Goal: Transaction & Acquisition: Purchase product/service

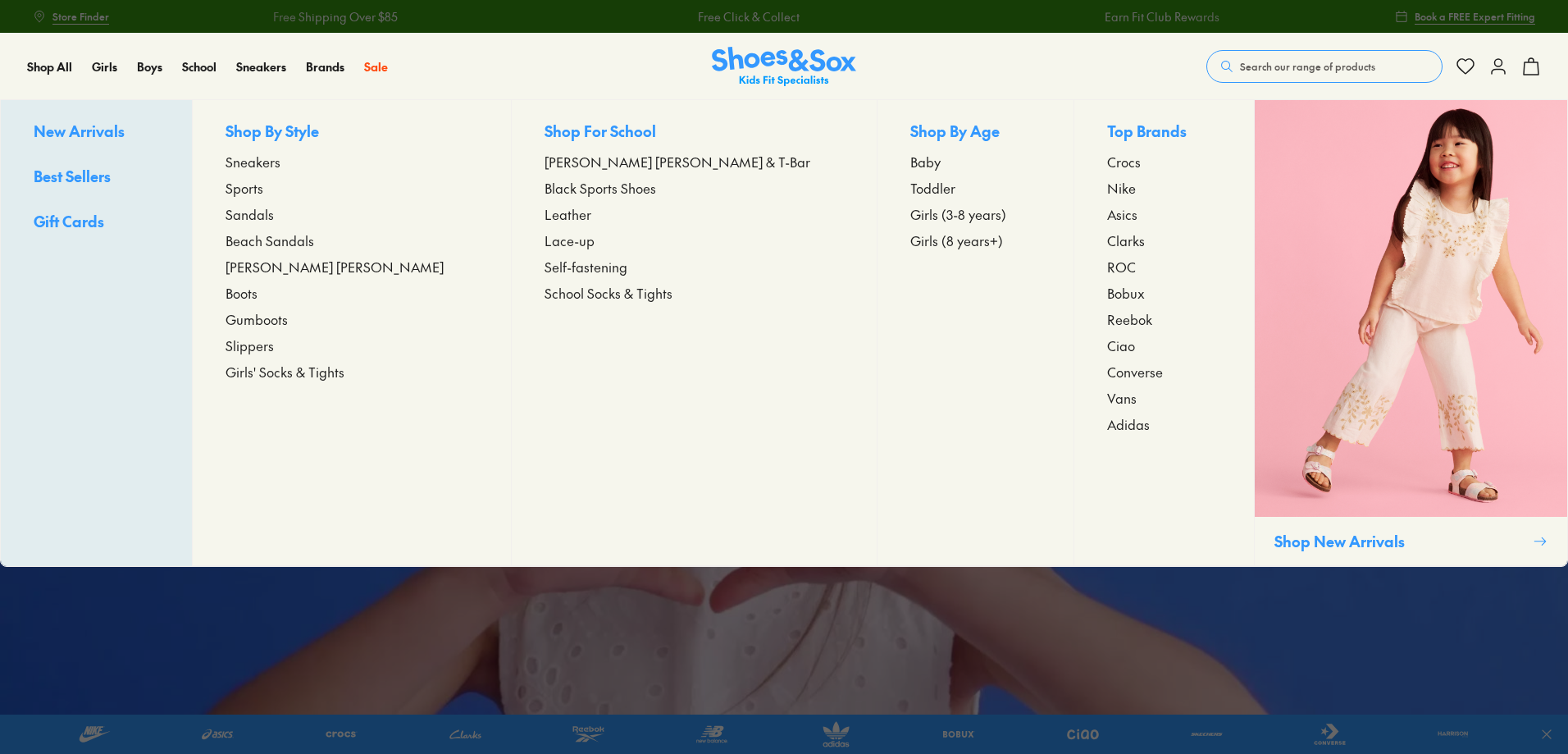
click at [274, 219] on span "Sandals" at bounding box center [250, 214] width 48 height 20
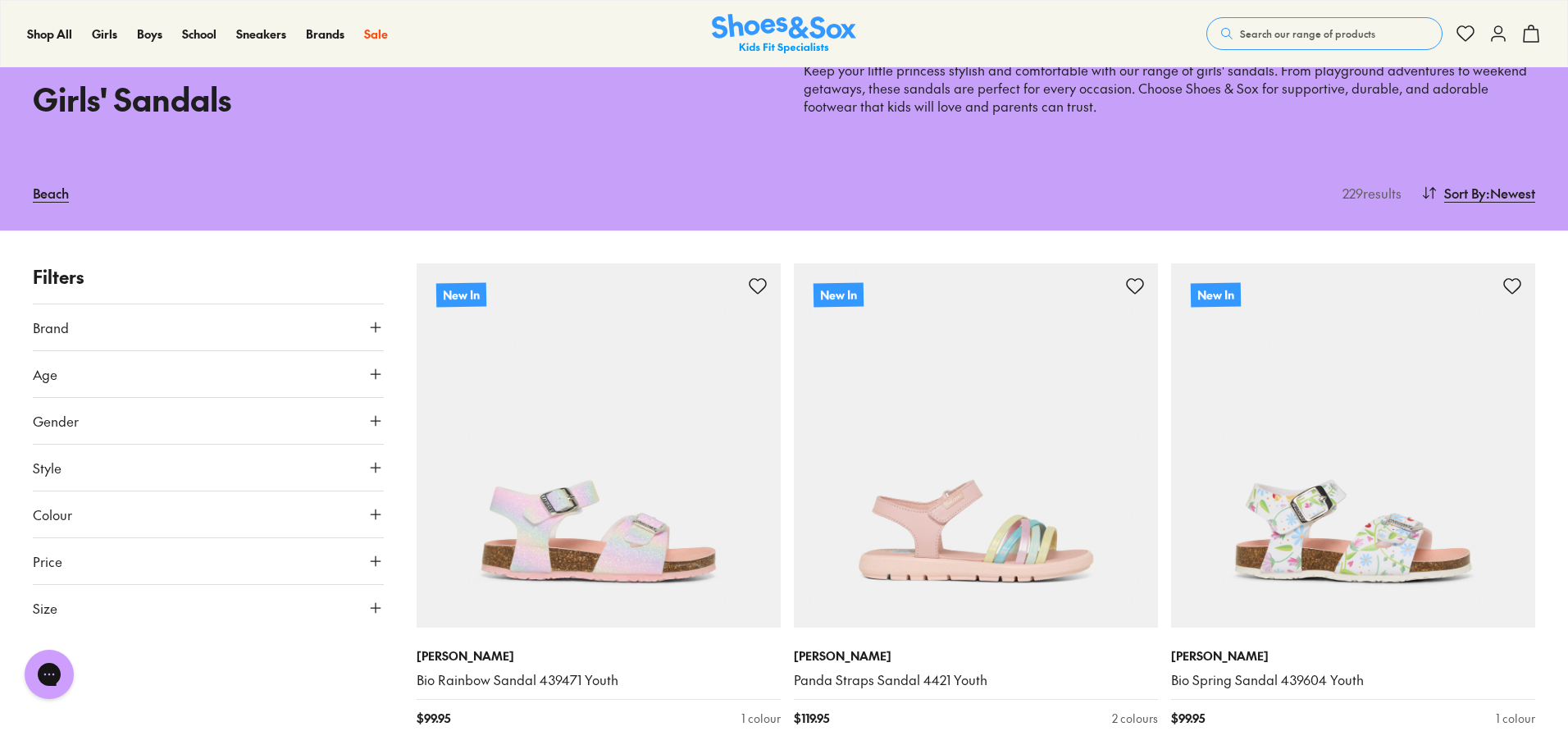
click at [375, 558] on icon at bounding box center [375, 561] width 16 height 16
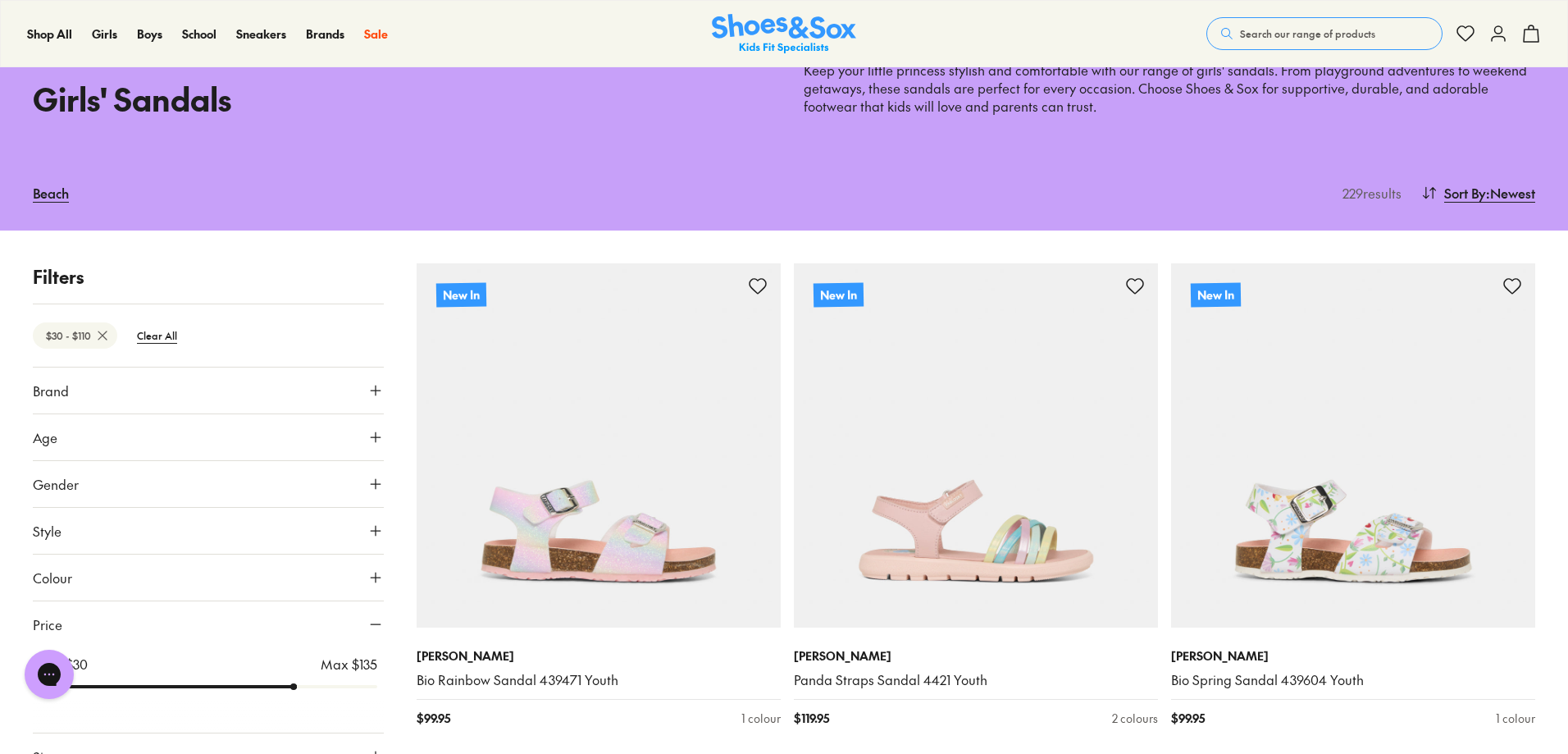
drag, startPoint x: 371, startPoint y: 622, endPoint x: 296, endPoint y: 626, distance: 74.7
click at [296, 683] on input "range" at bounding box center [208, 686] width 338 height 7
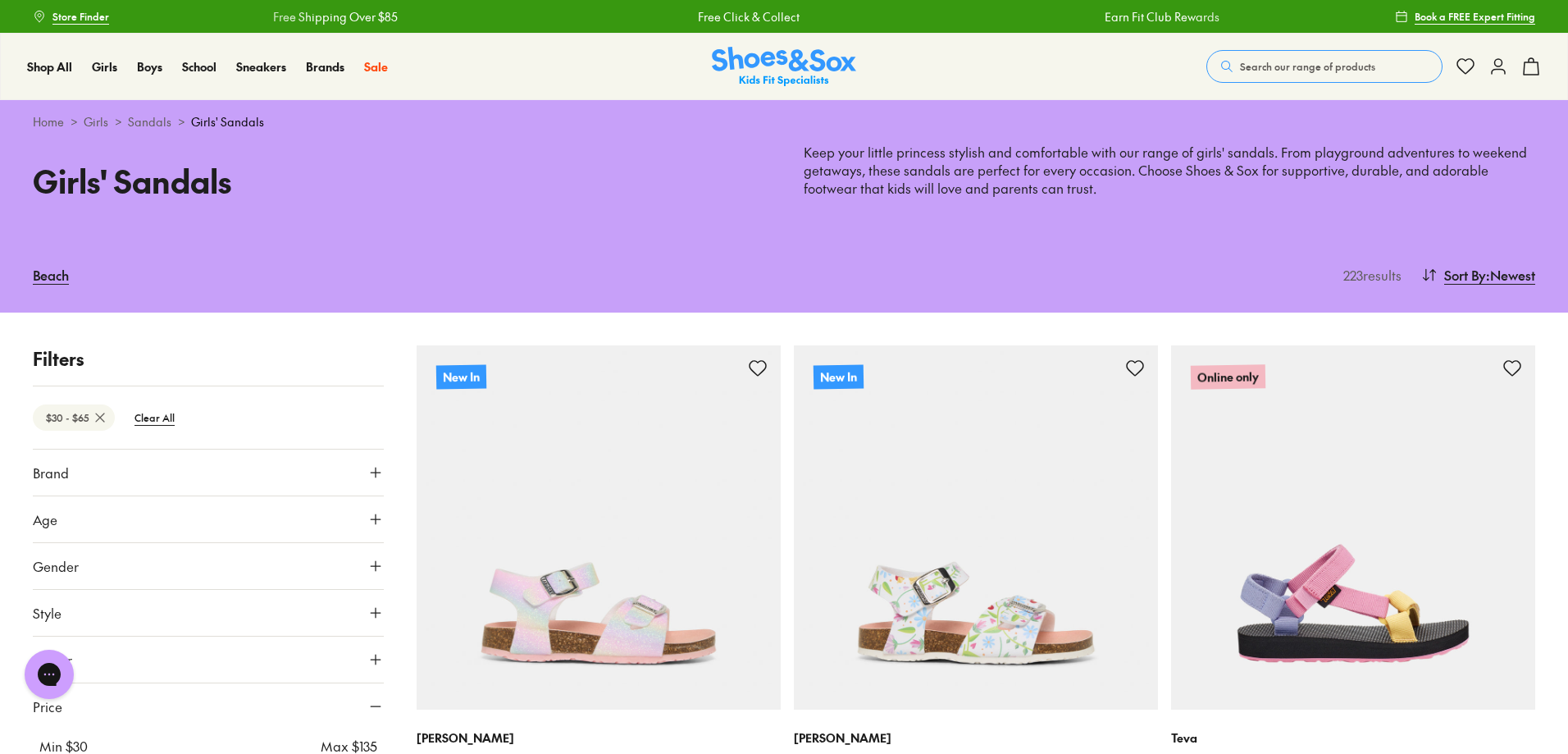
scroll to position [230, 0]
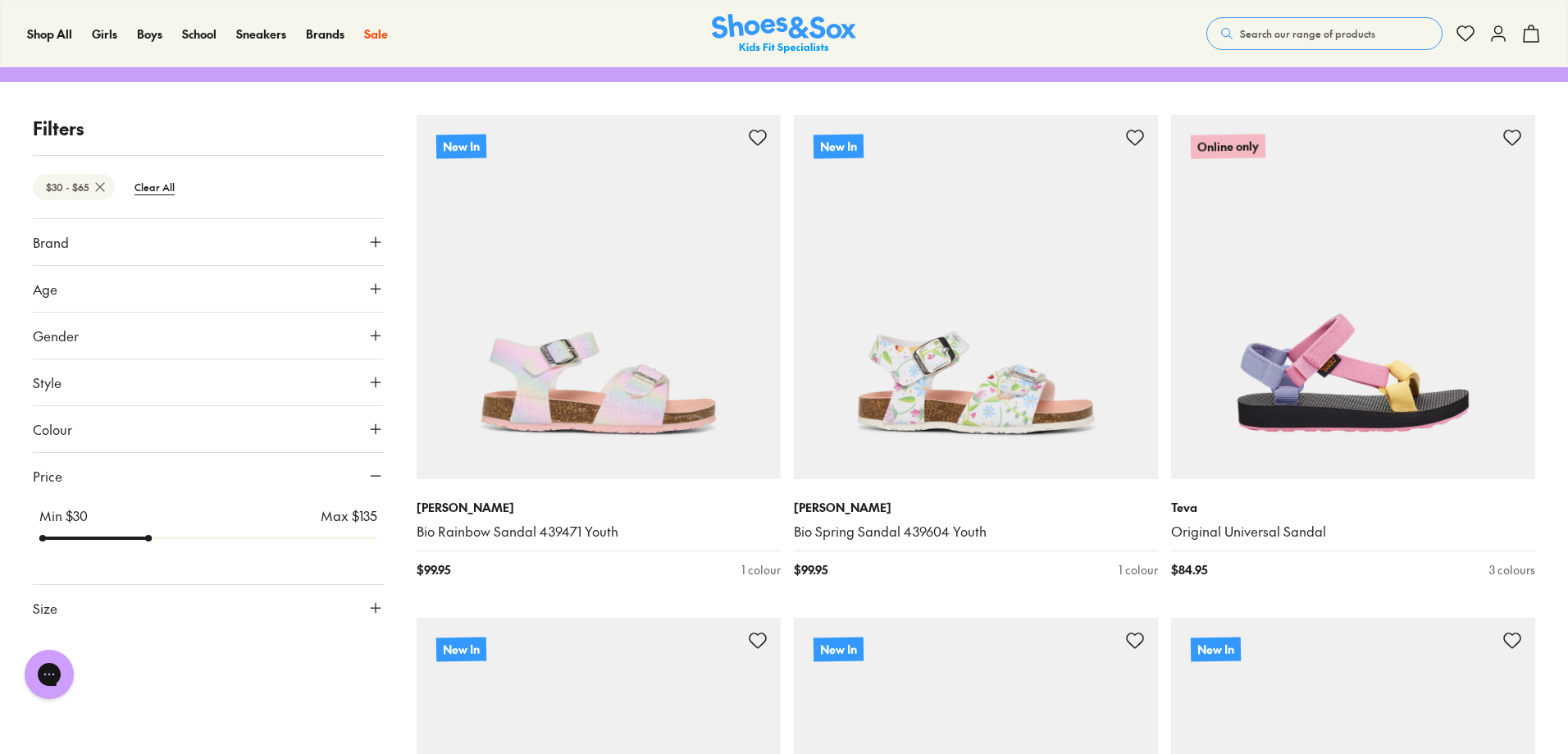
drag, startPoint x: 294, startPoint y: 538, endPoint x: 160, endPoint y: 533, distance: 134.6
click at [160, 535] on input "range" at bounding box center [208, 538] width 338 height 7
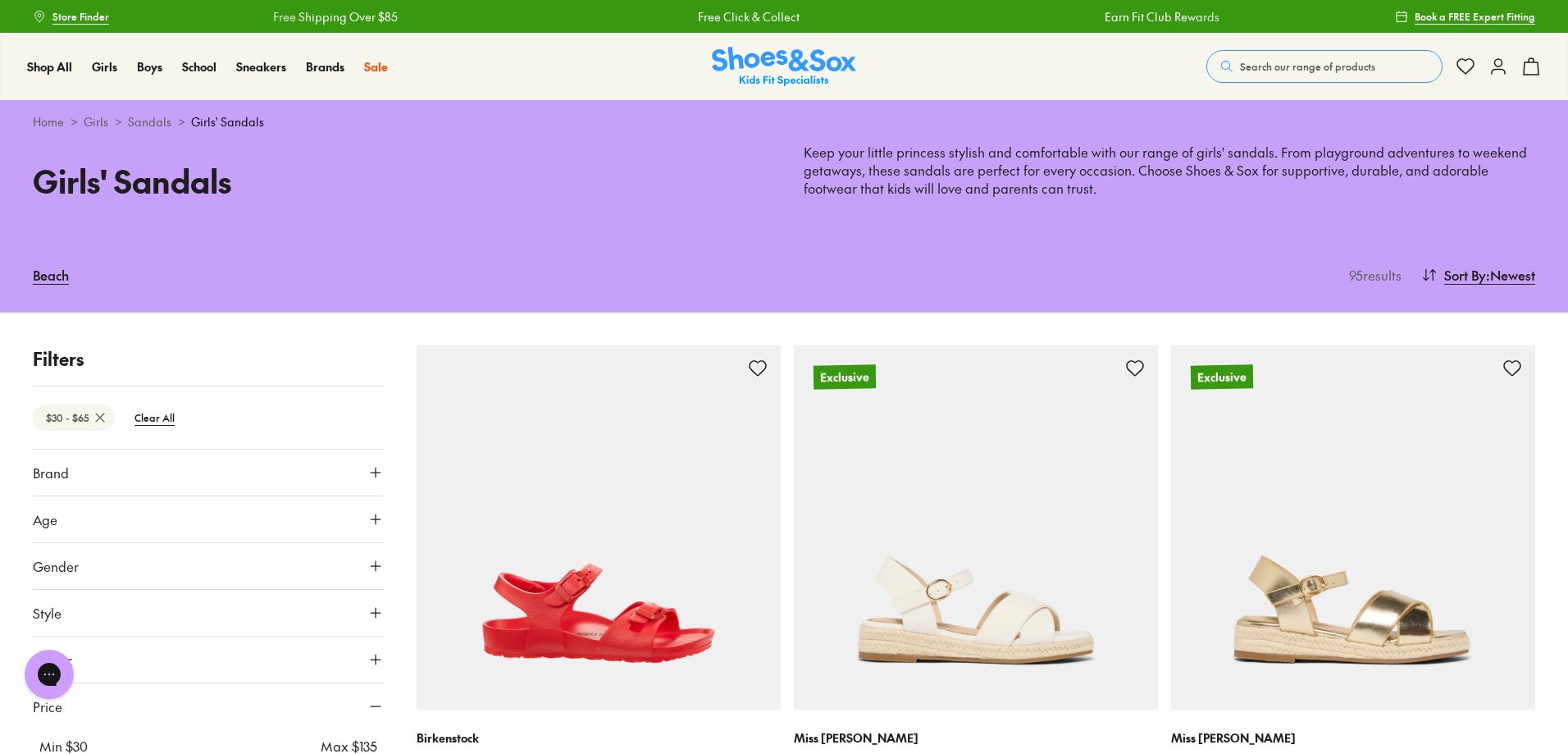
scroll to position [230, 0]
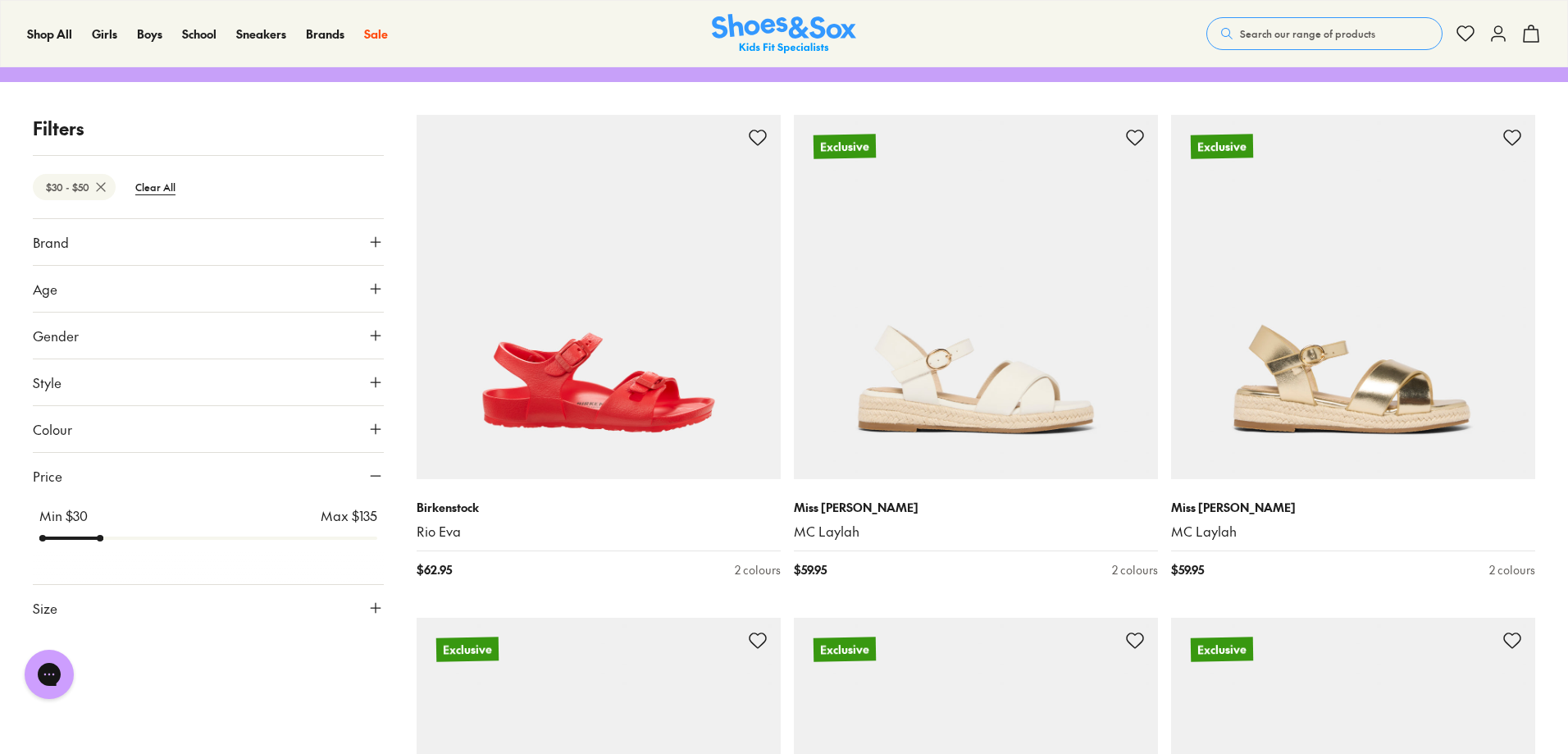
drag, startPoint x: 148, startPoint y: 541, endPoint x: 107, endPoint y: 542, distance: 41.0
click at [107, 541] on input "range" at bounding box center [208, 538] width 338 height 7
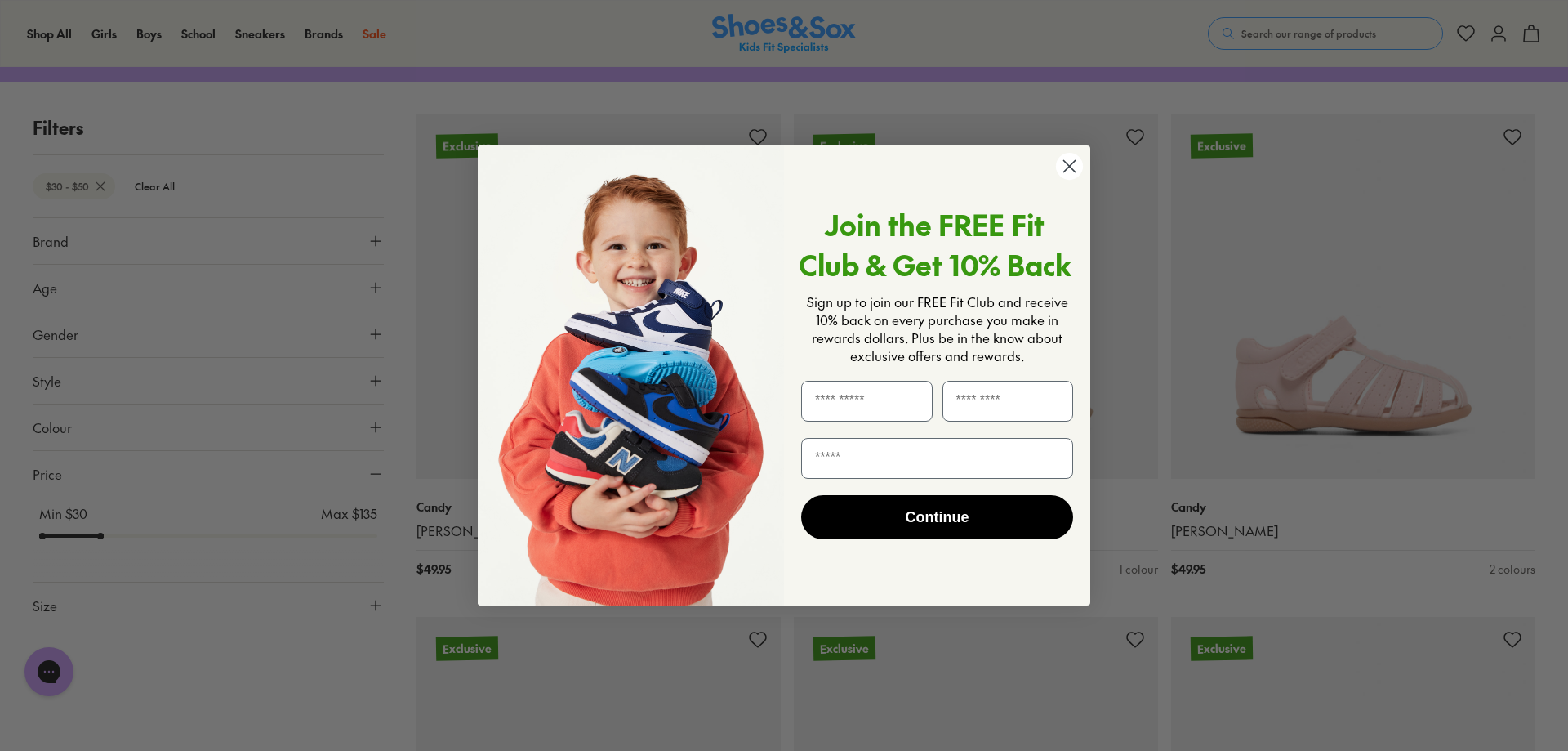
click at [1058, 165] on circle "Close dialog" at bounding box center [1068, 165] width 27 height 27
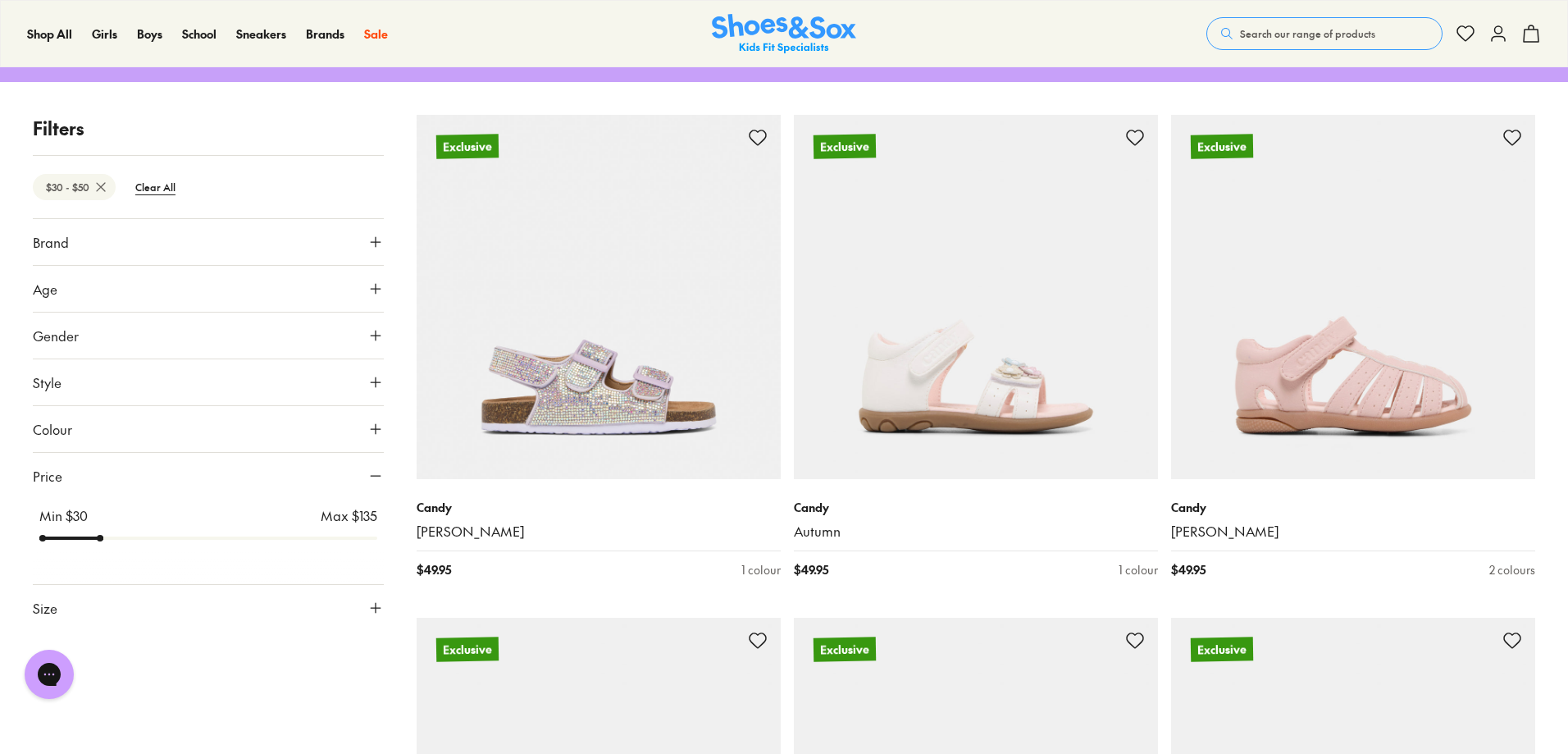
drag, startPoint x: 98, startPoint y: 536, endPoint x: 120, endPoint y: 536, distance: 21.3
click at [120, 536] on div at bounding box center [208, 538] width 338 height 7
click at [110, 536] on input "range" at bounding box center [208, 538] width 338 height 7
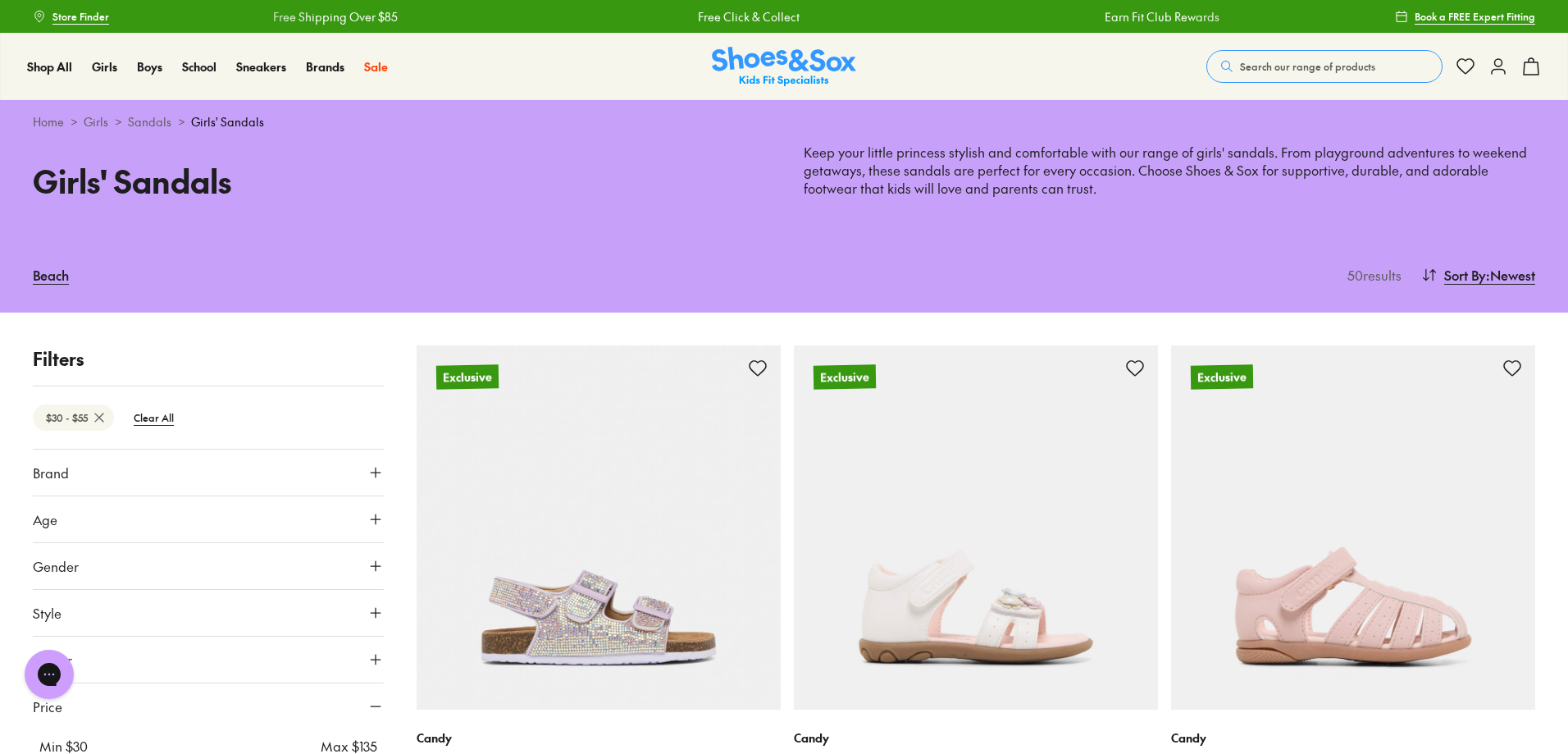
click at [125, 753] on input "range" at bounding box center [208, 768] width 338 height 7
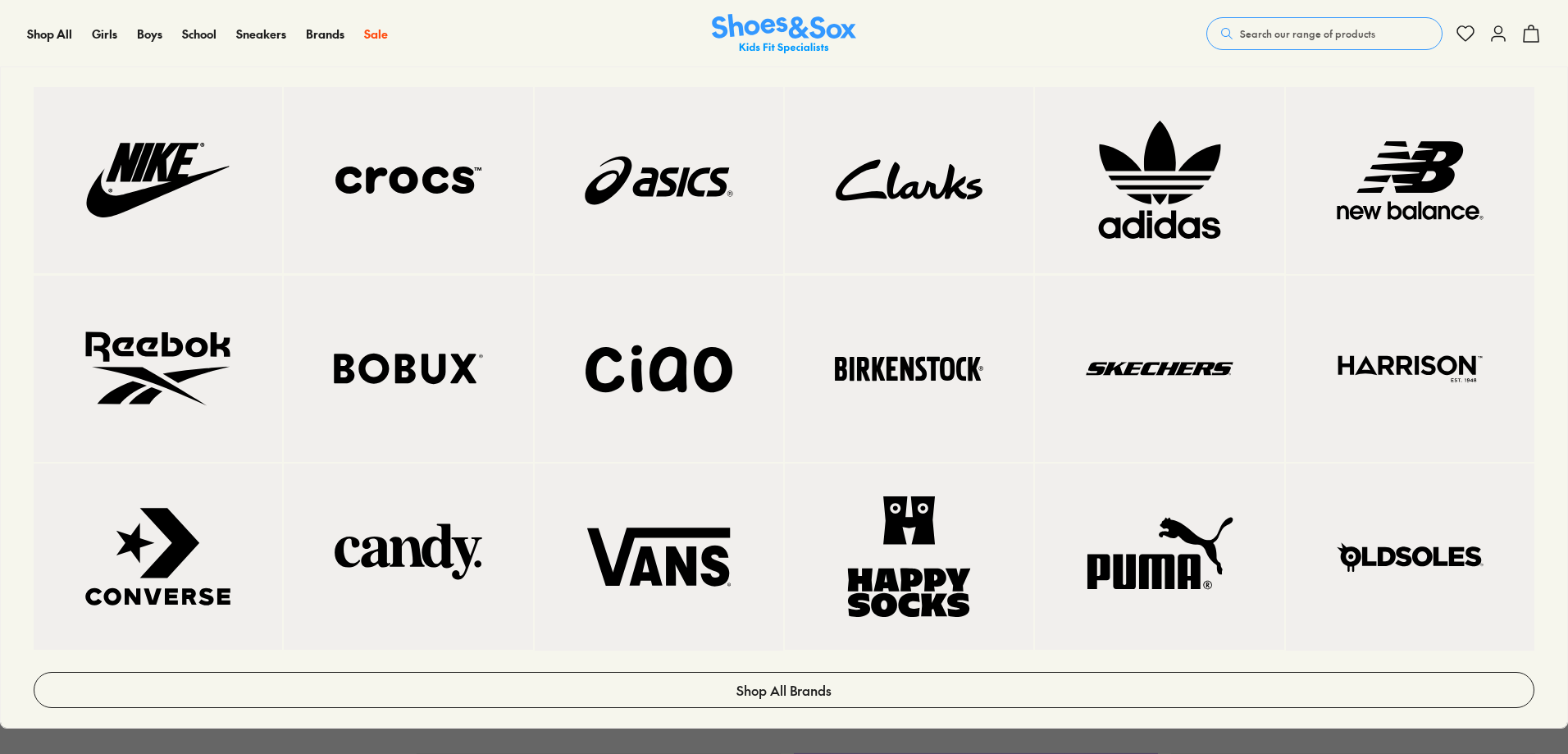
scroll to position [656, 0]
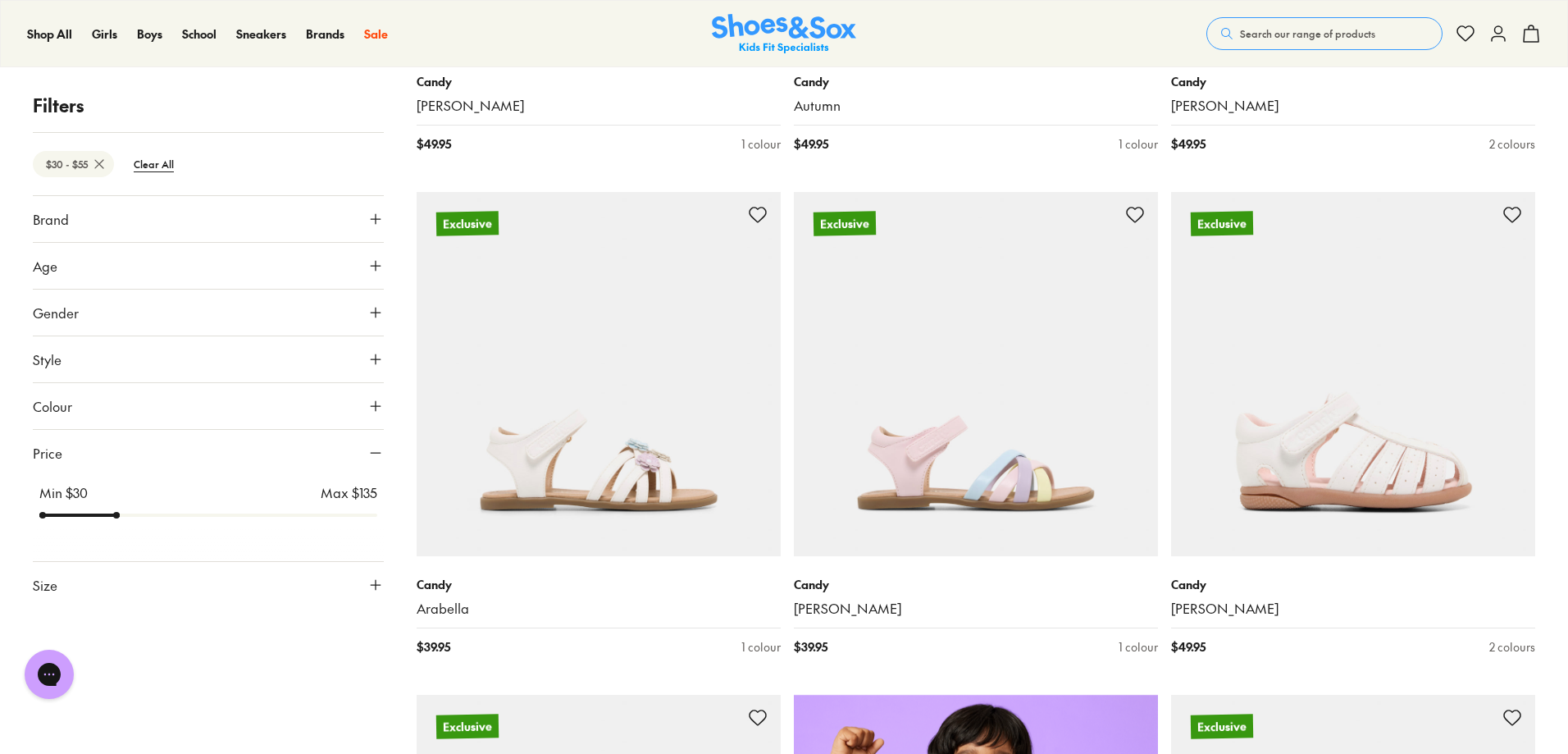
scroll to position [93, 0]
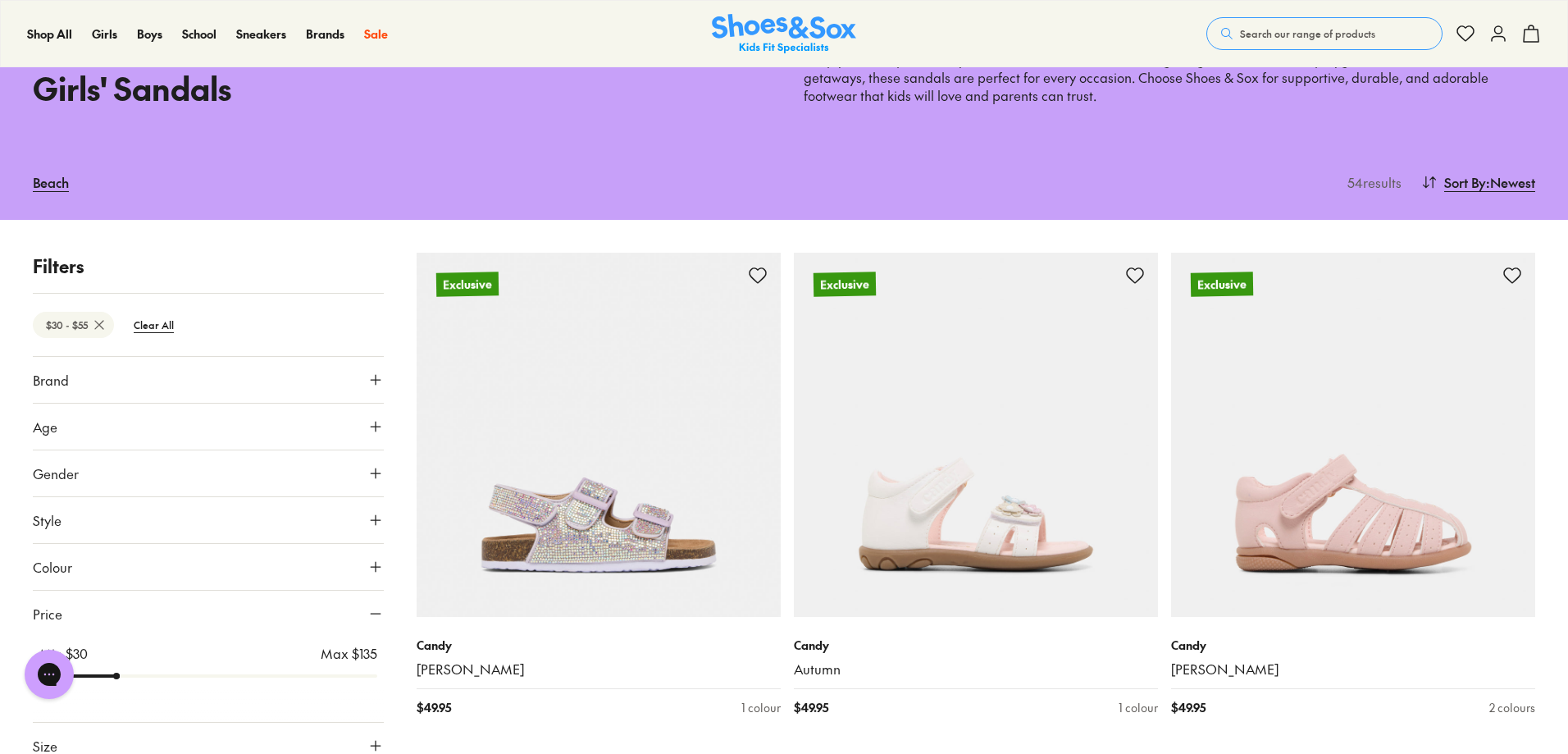
type input "**"
click at [134, 672] on input "range" at bounding box center [208, 675] width 338 height 7
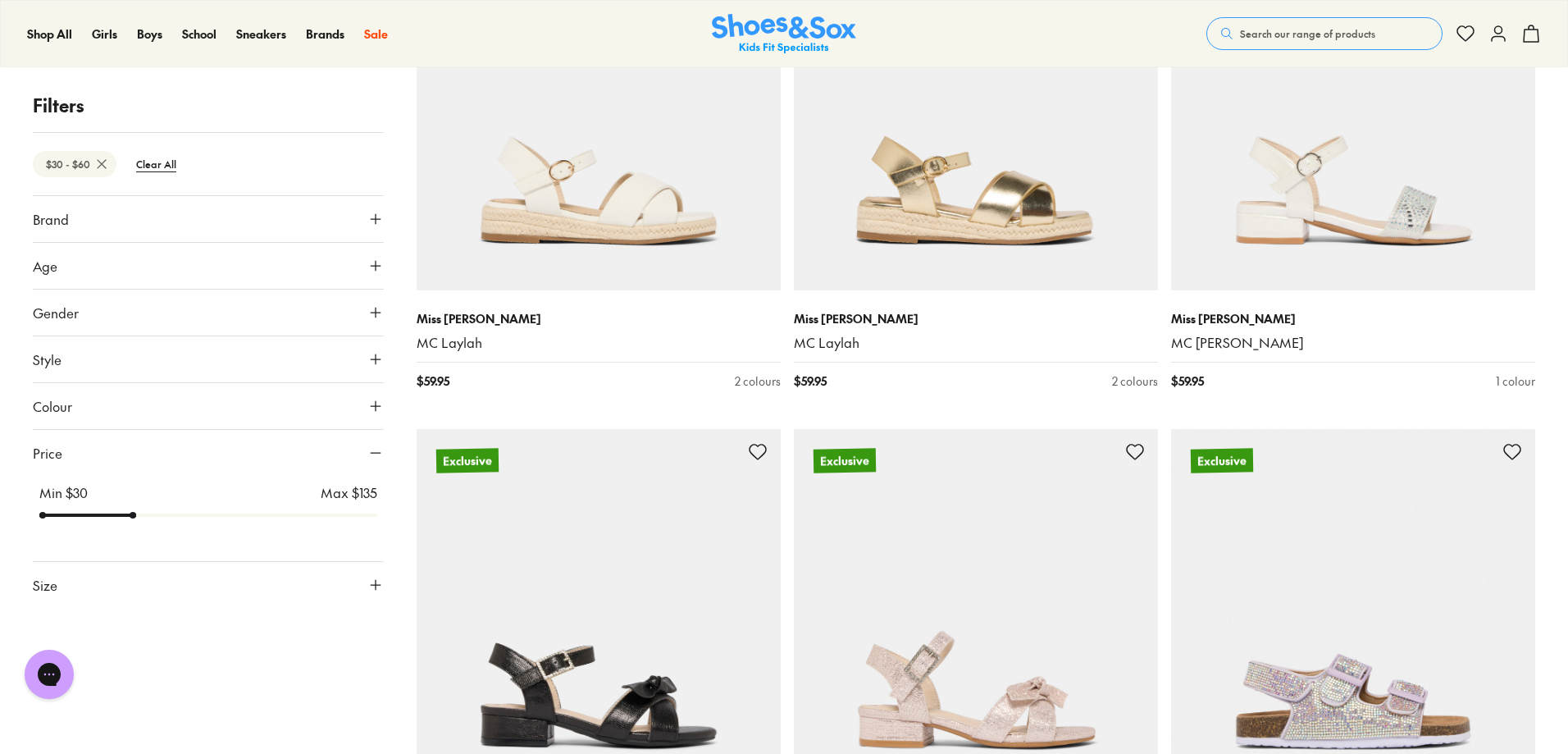
scroll to position [421, 0]
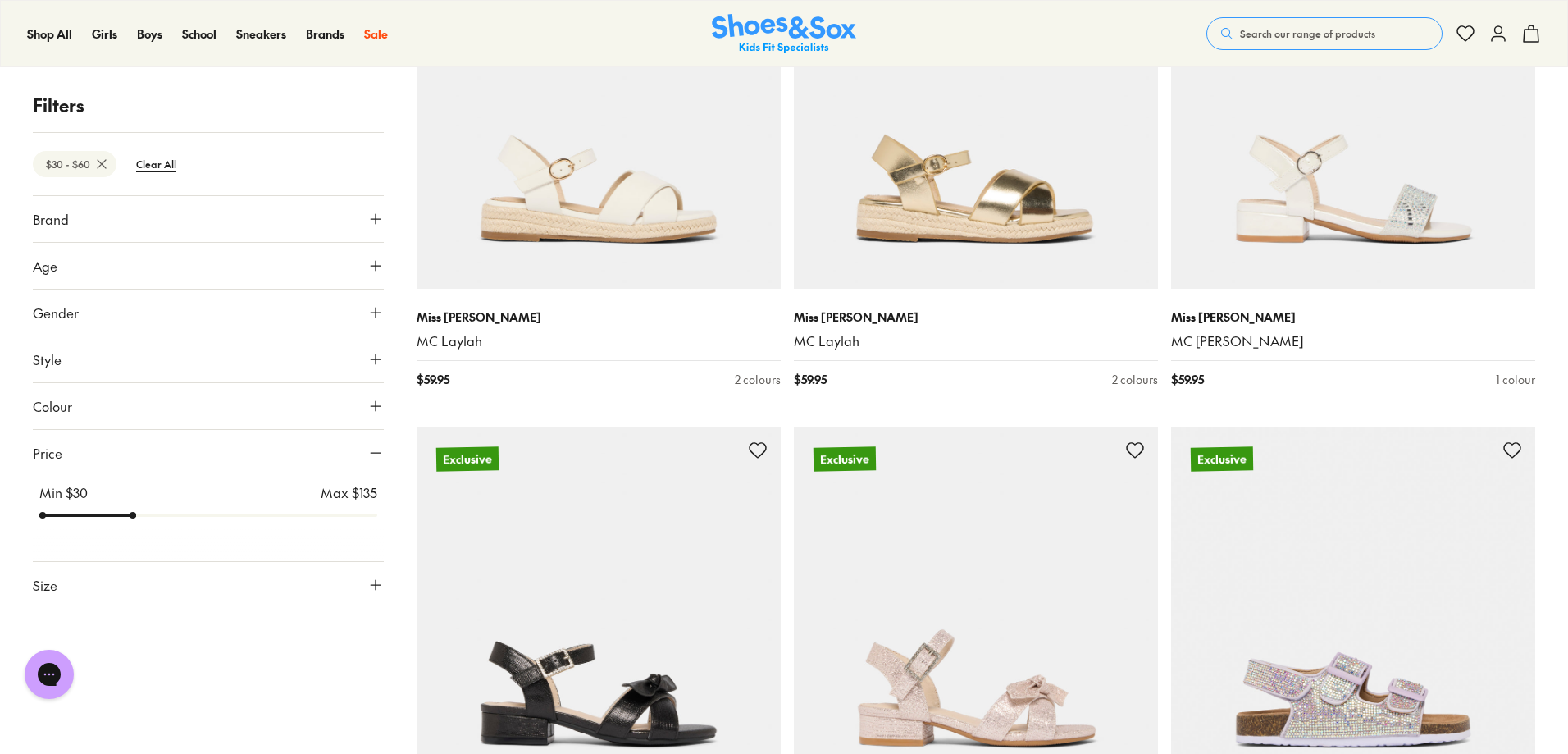
click at [367, 586] on icon at bounding box center [375, 585] width 16 height 16
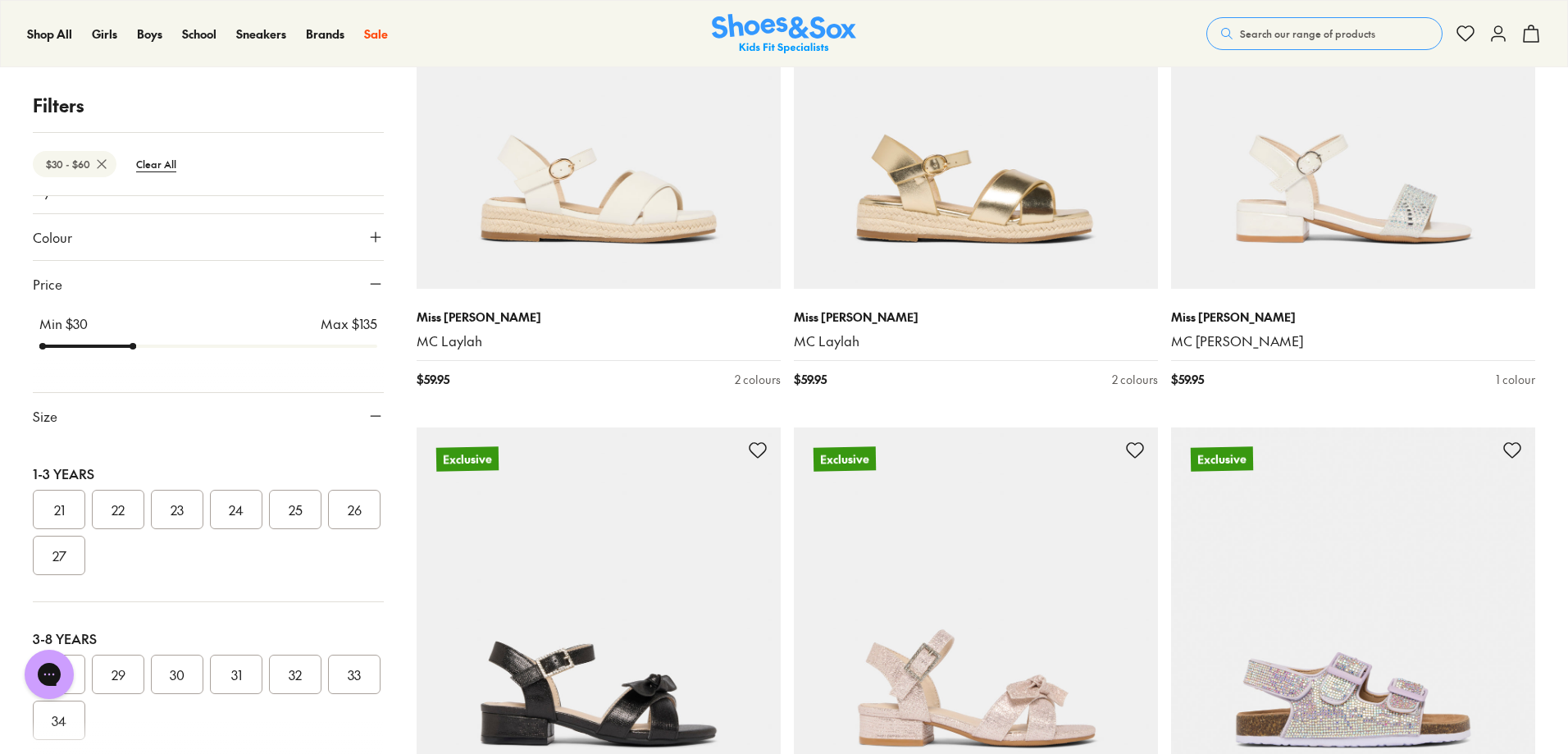
scroll to position [246, 0]
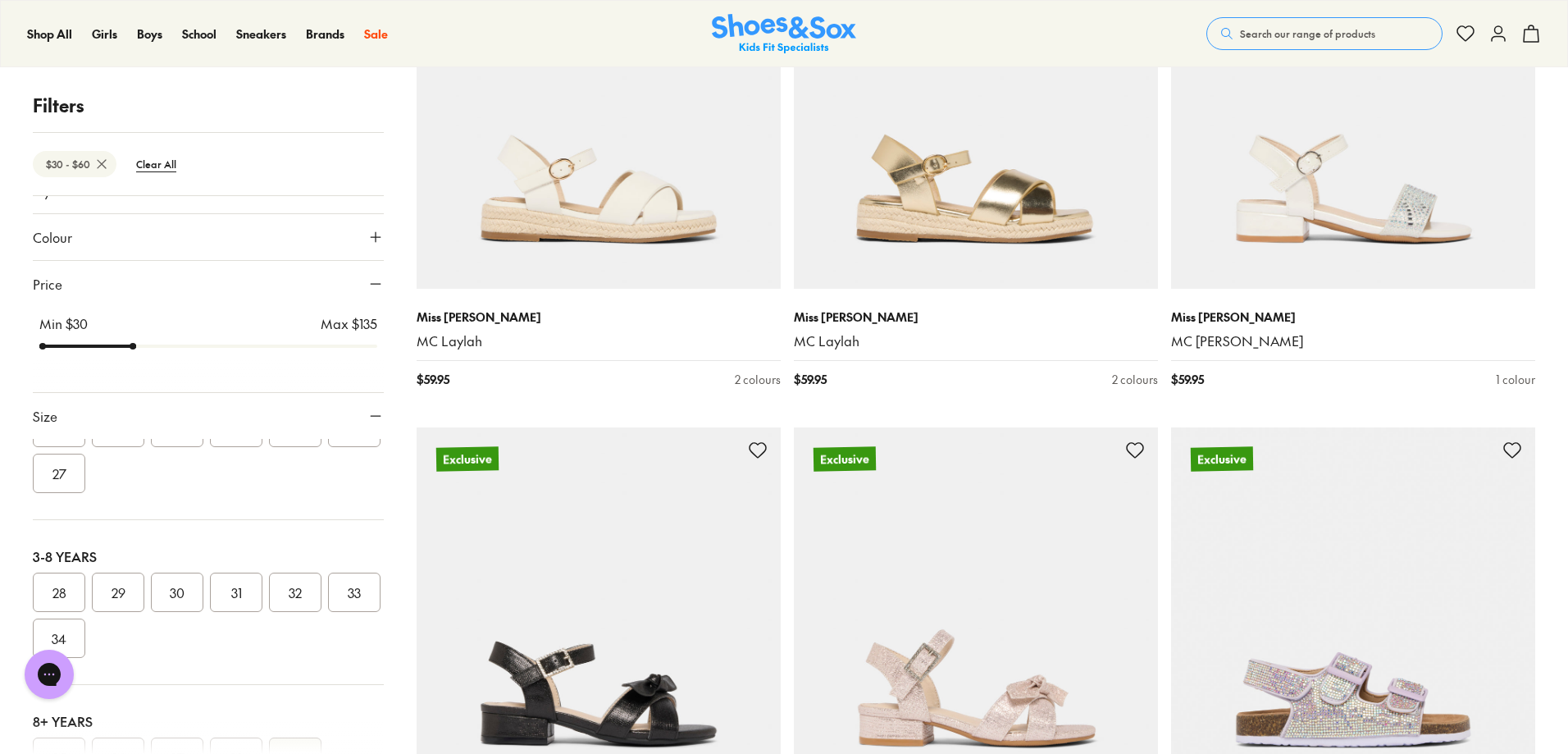
click at [51, 593] on button "28" at bounding box center [59, 591] width 52 height 39
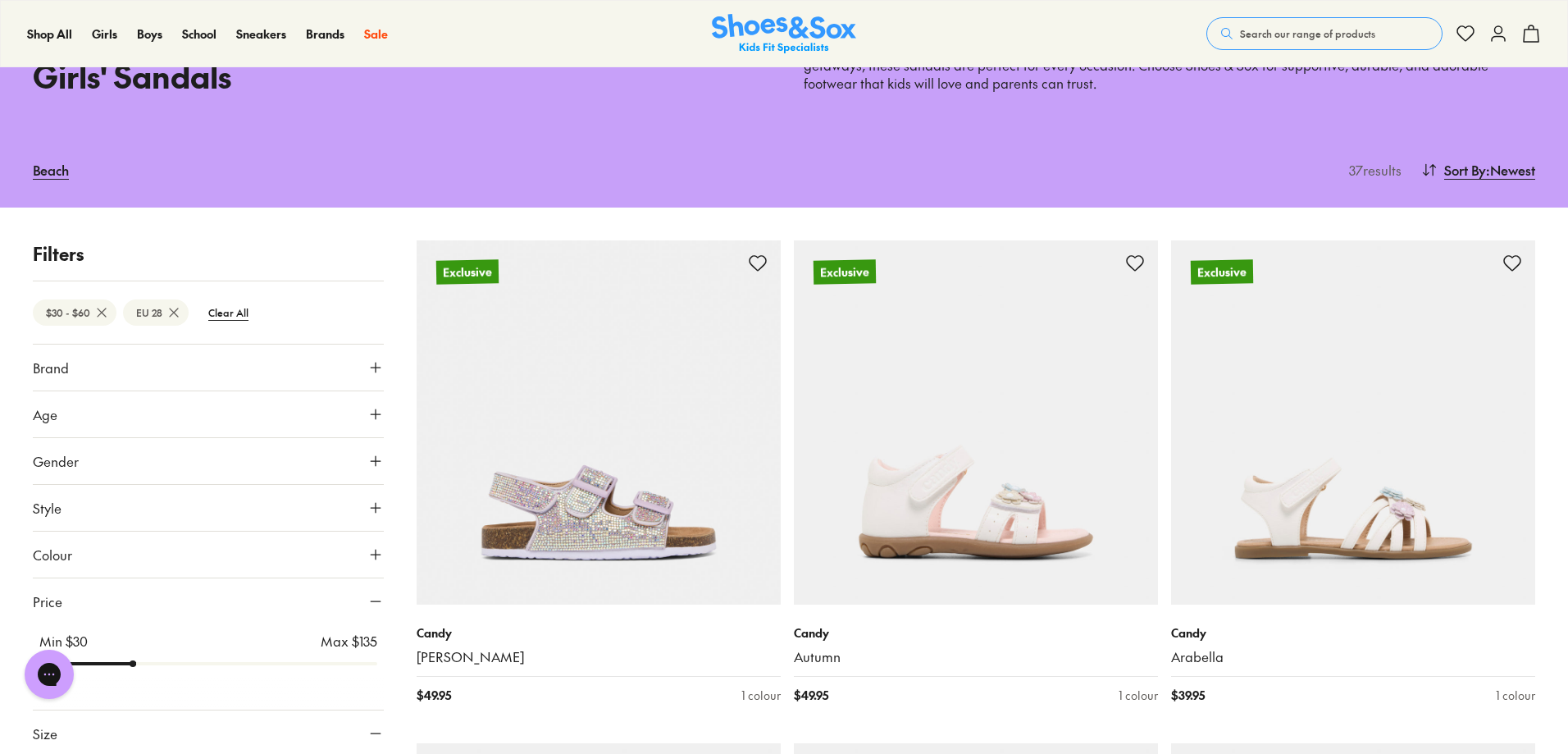
click at [368, 362] on icon at bounding box center [375, 367] width 16 height 16
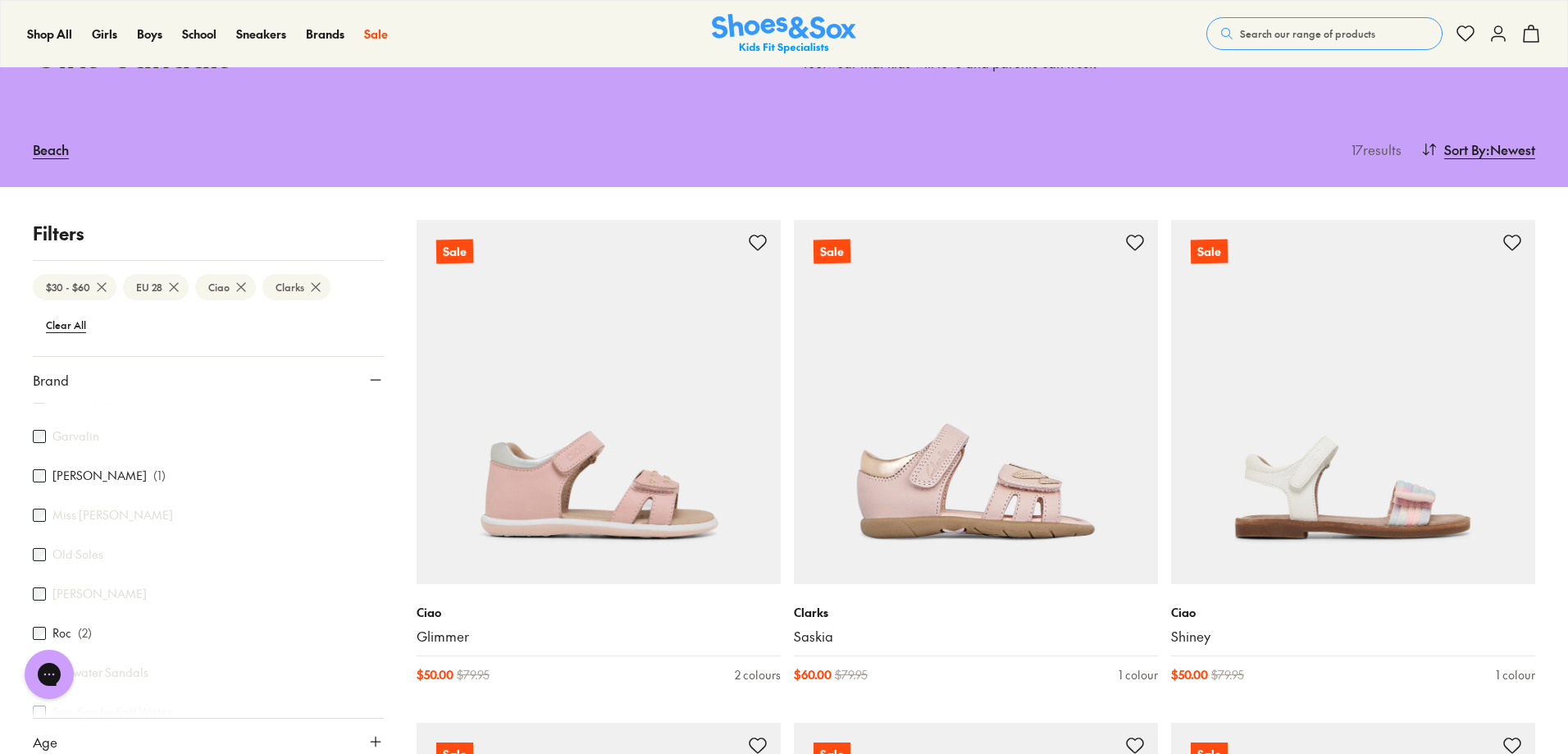
scroll to position [197, 0]
click at [294, 220] on p "Filters" at bounding box center [208, 233] width 351 height 27
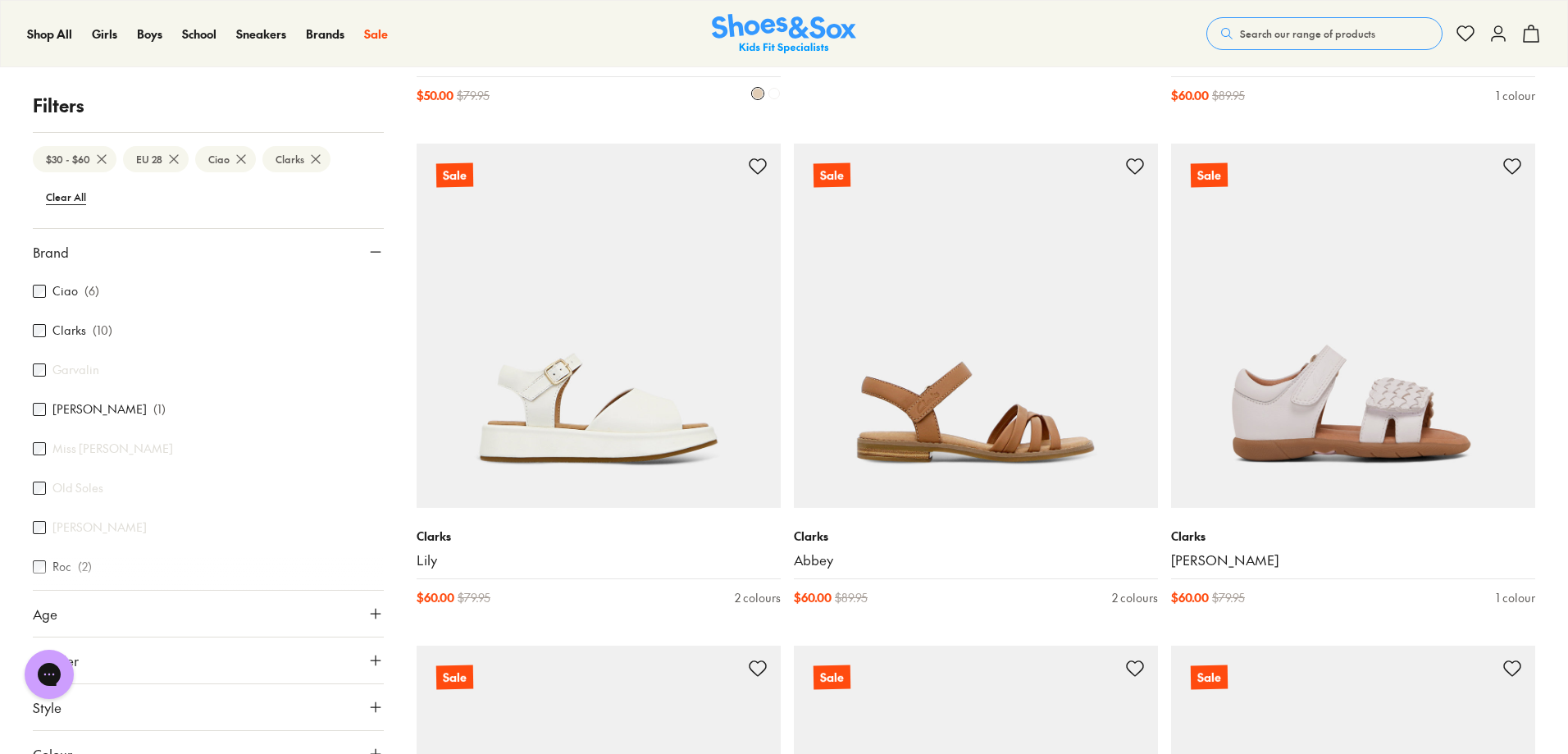
scroll to position [1722, 0]
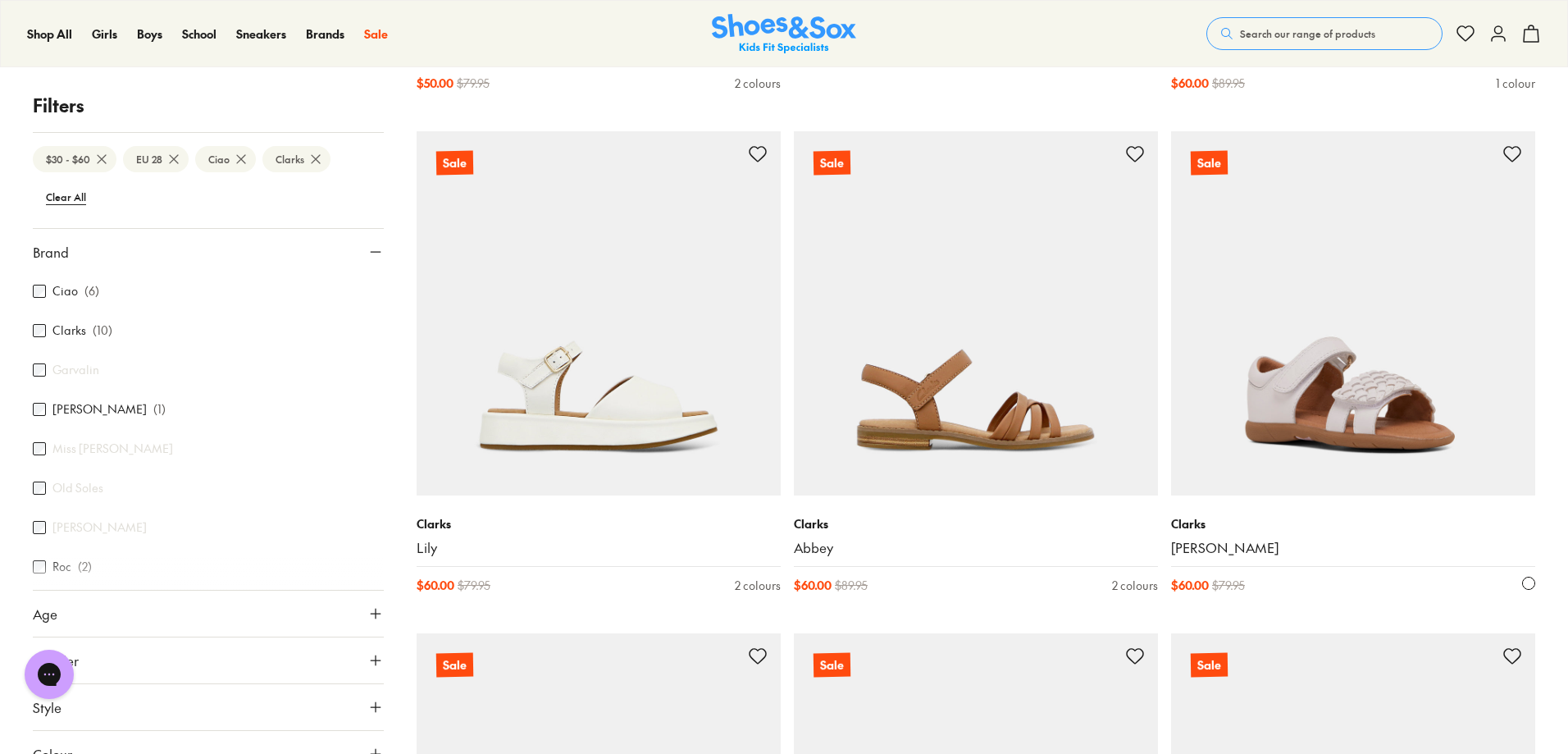
click at [1375, 390] on img at bounding box center [1353, 313] width 364 height 364
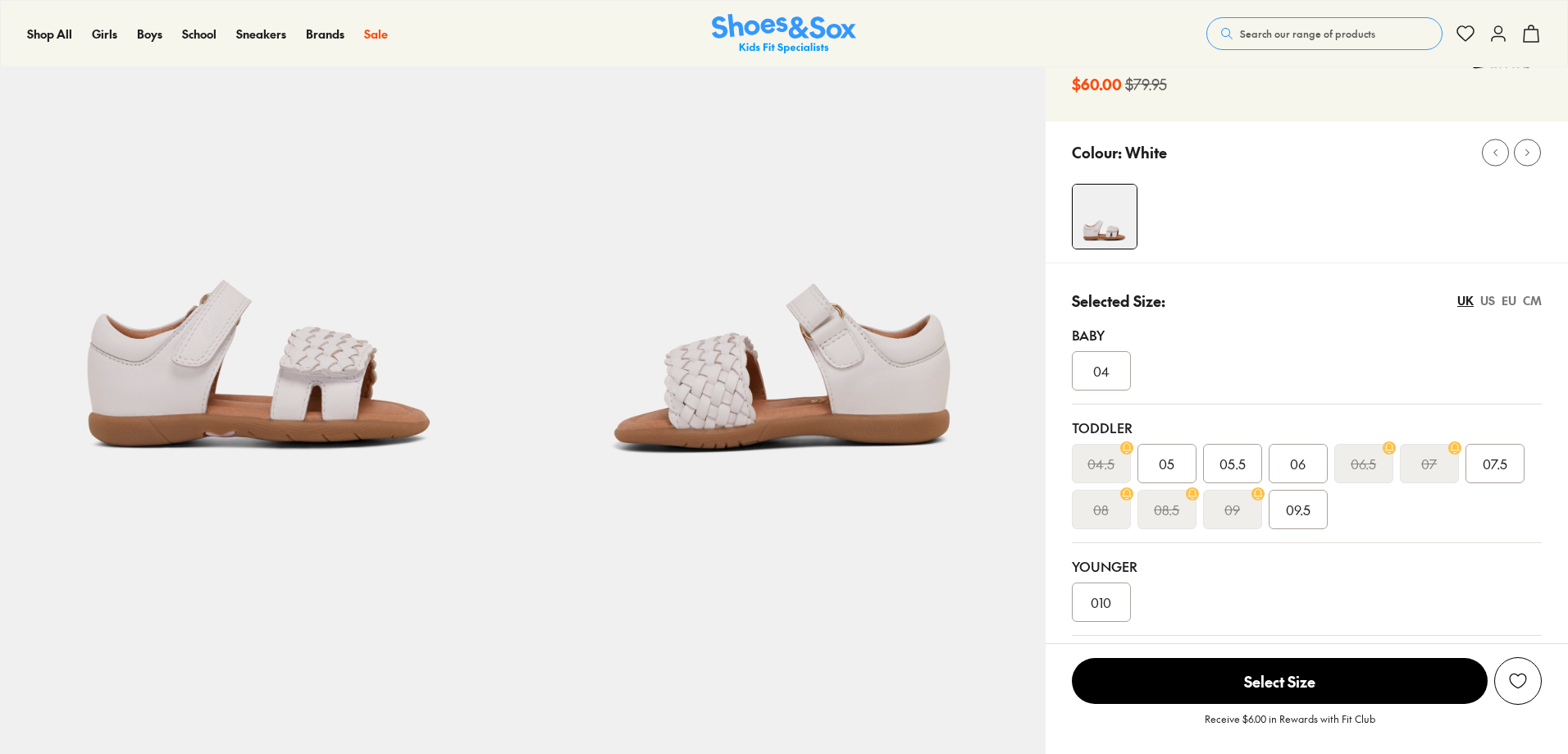
scroll to position [82, 0]
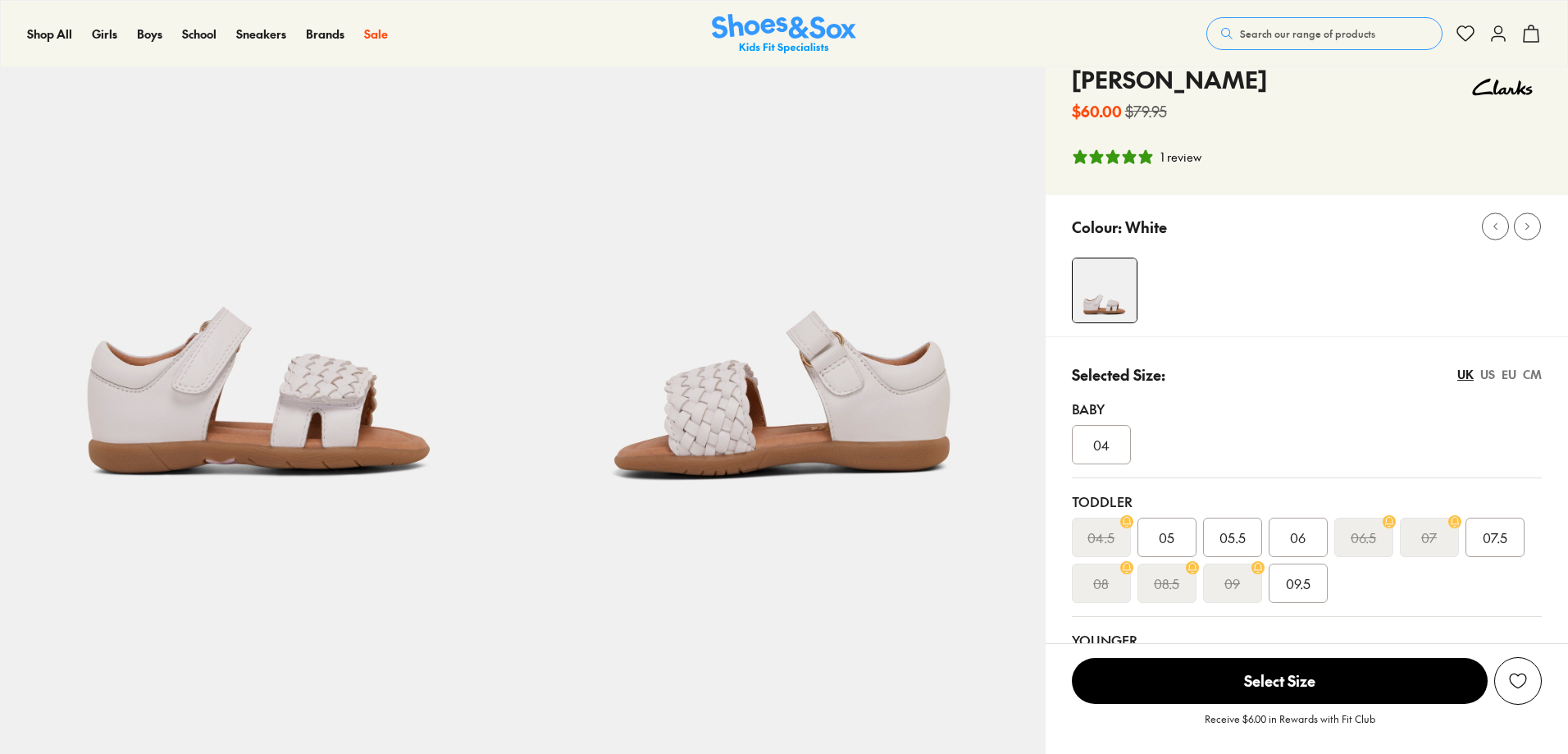
select select "*"
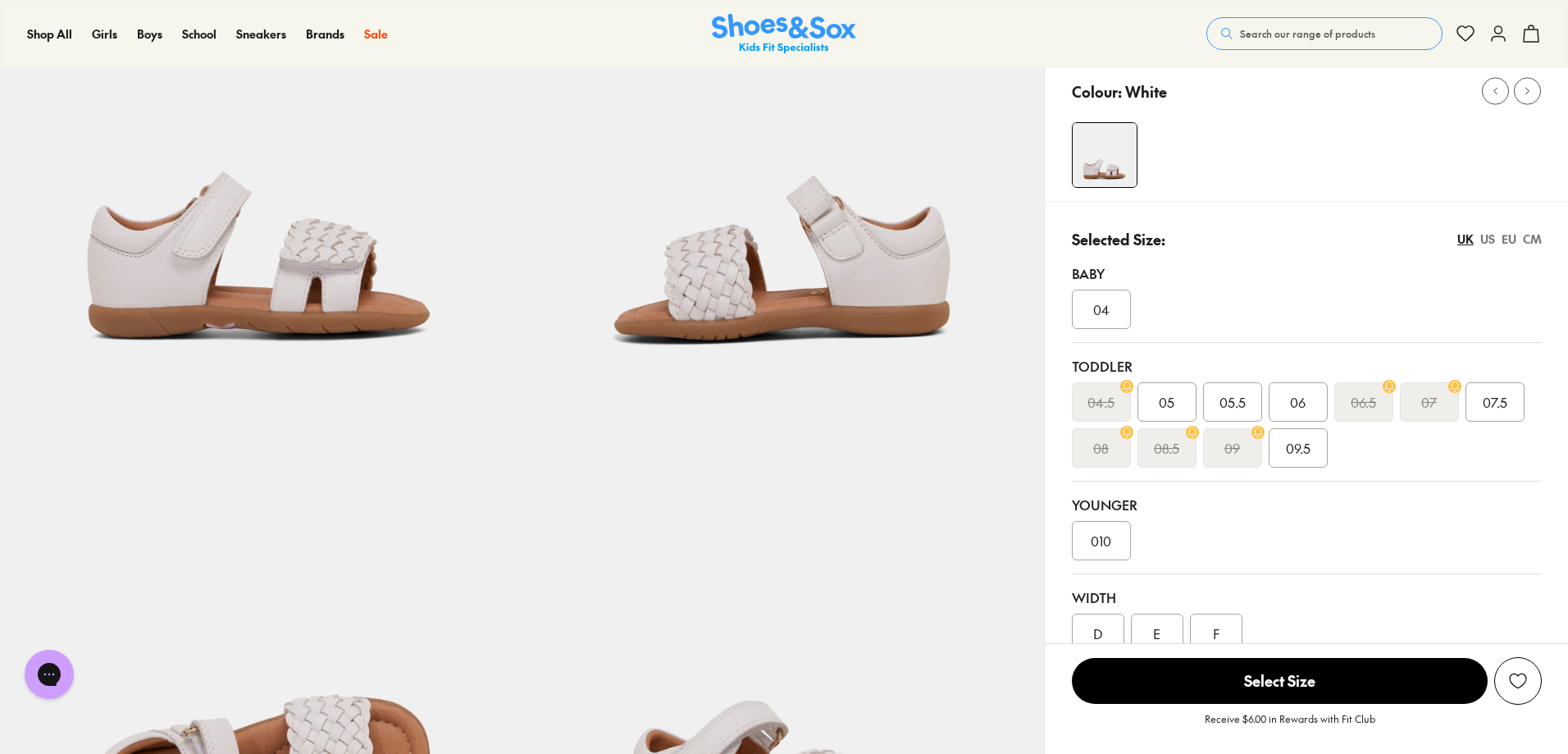
scroll to position [246, 0]
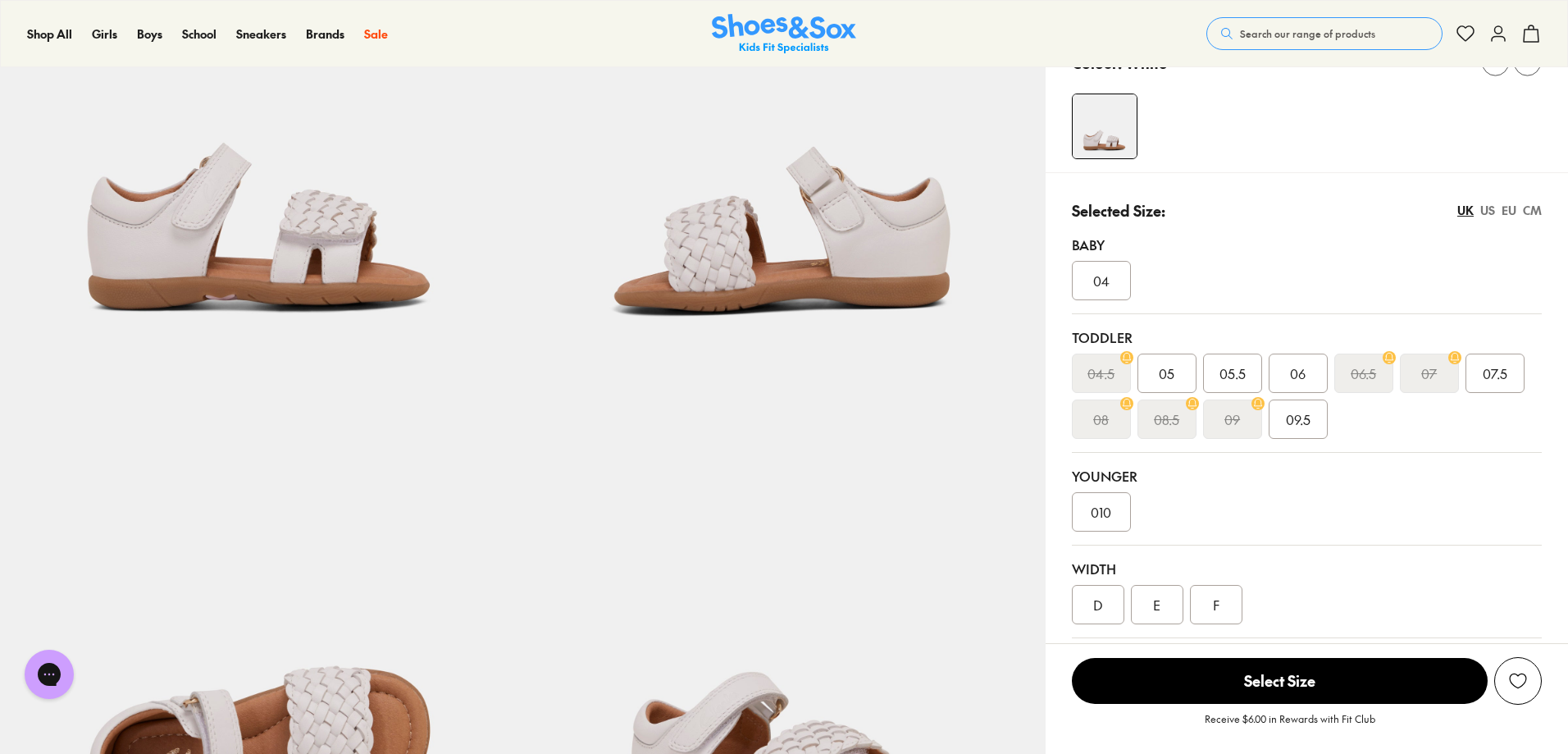
click at [1107, 511] on span "010" at bounding box center [1101, 512] width 21 height 20
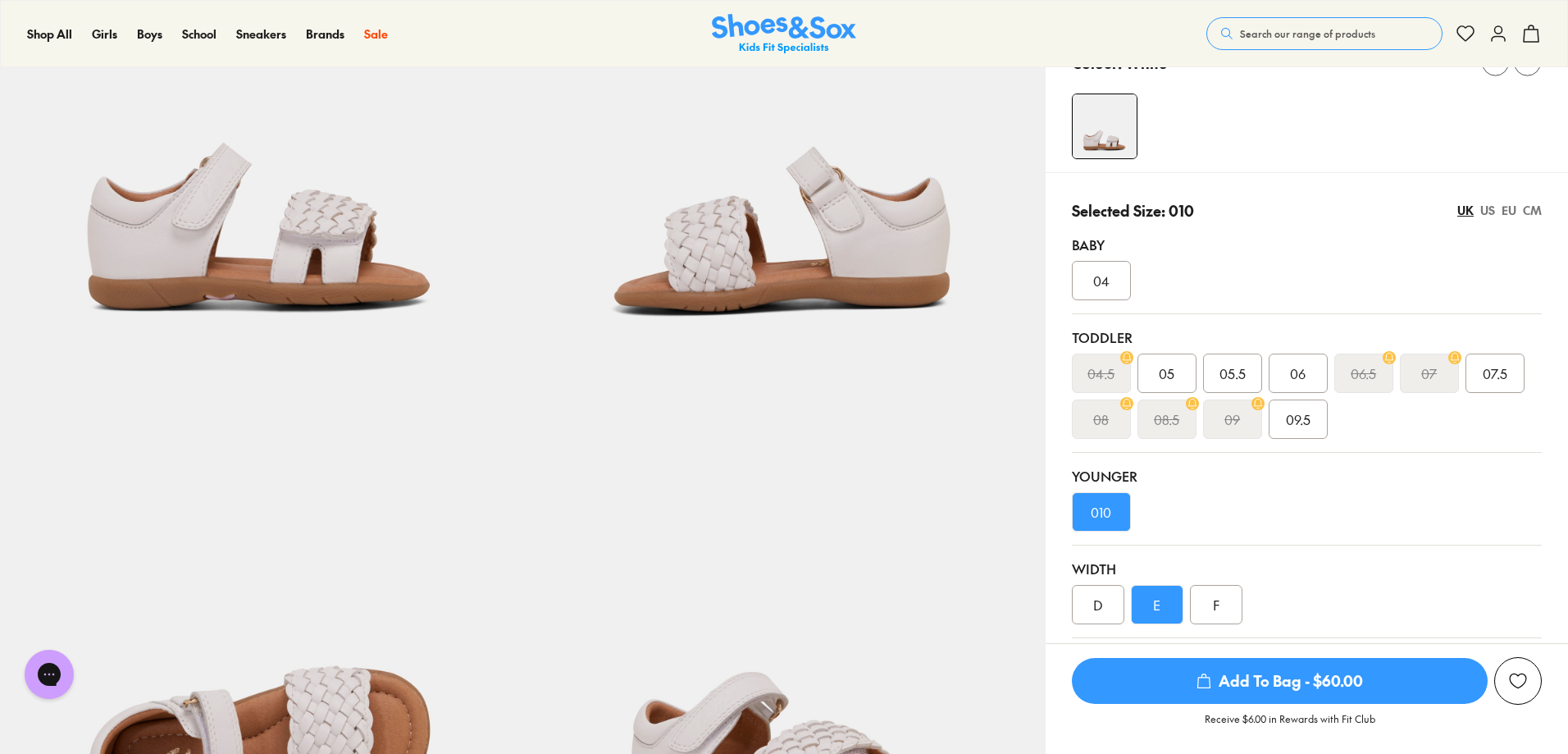
click at [1093, 606] on div "D" at bounding box center [1098, 604] width 52 height 39
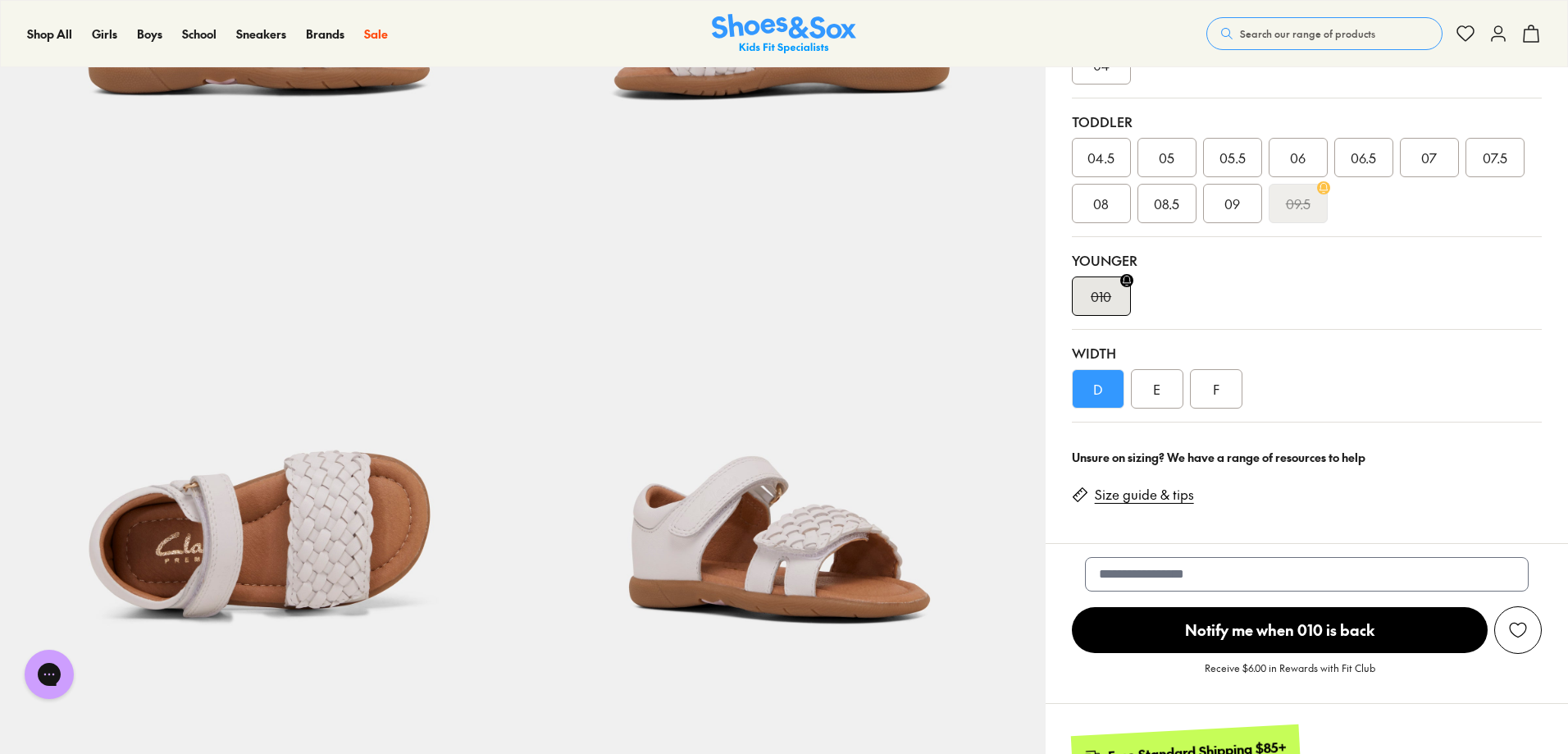
scroll to position [492, 0]
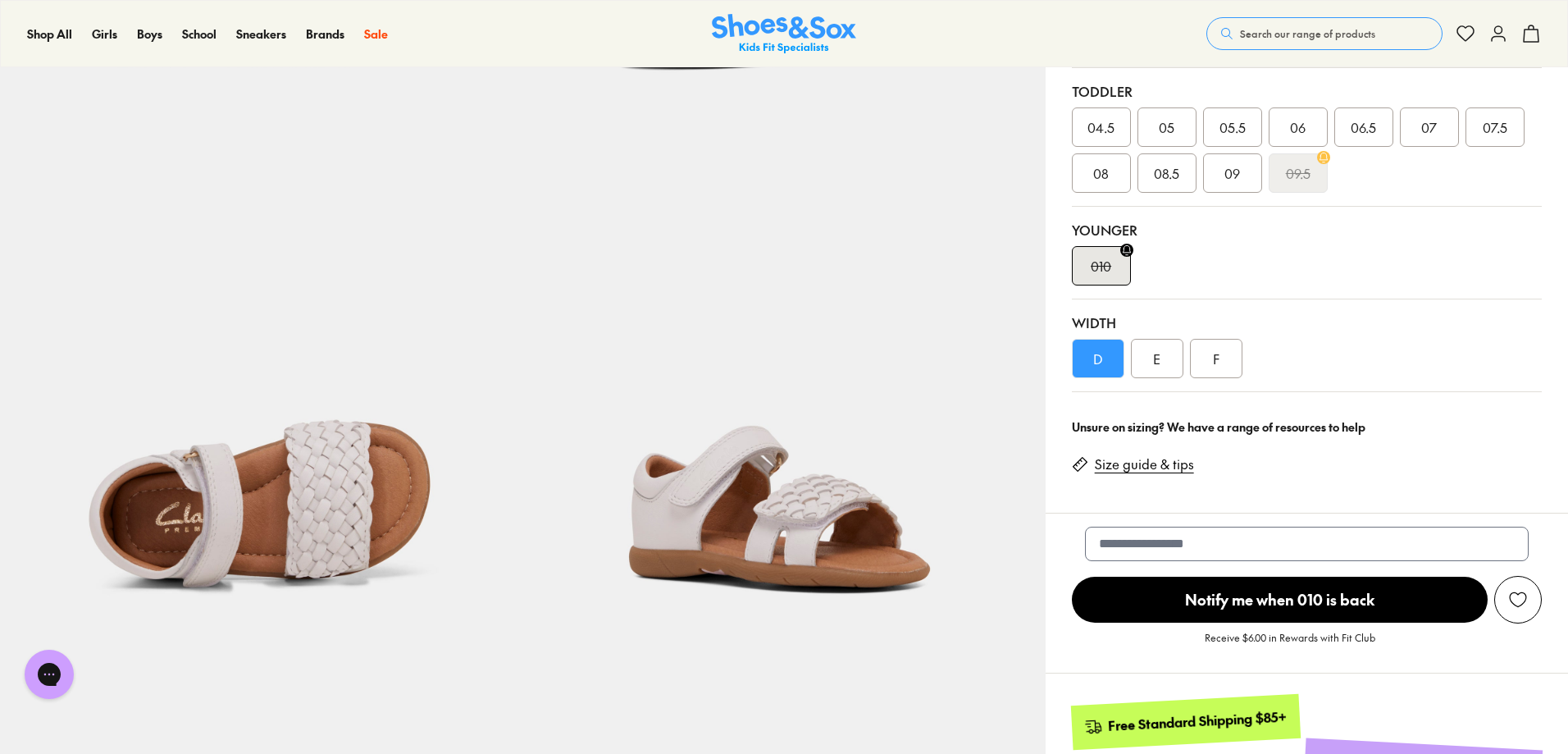
click at [1168, 468] on link "Size guide & tips" at bounding box center [1144, 464] width 99 height 18
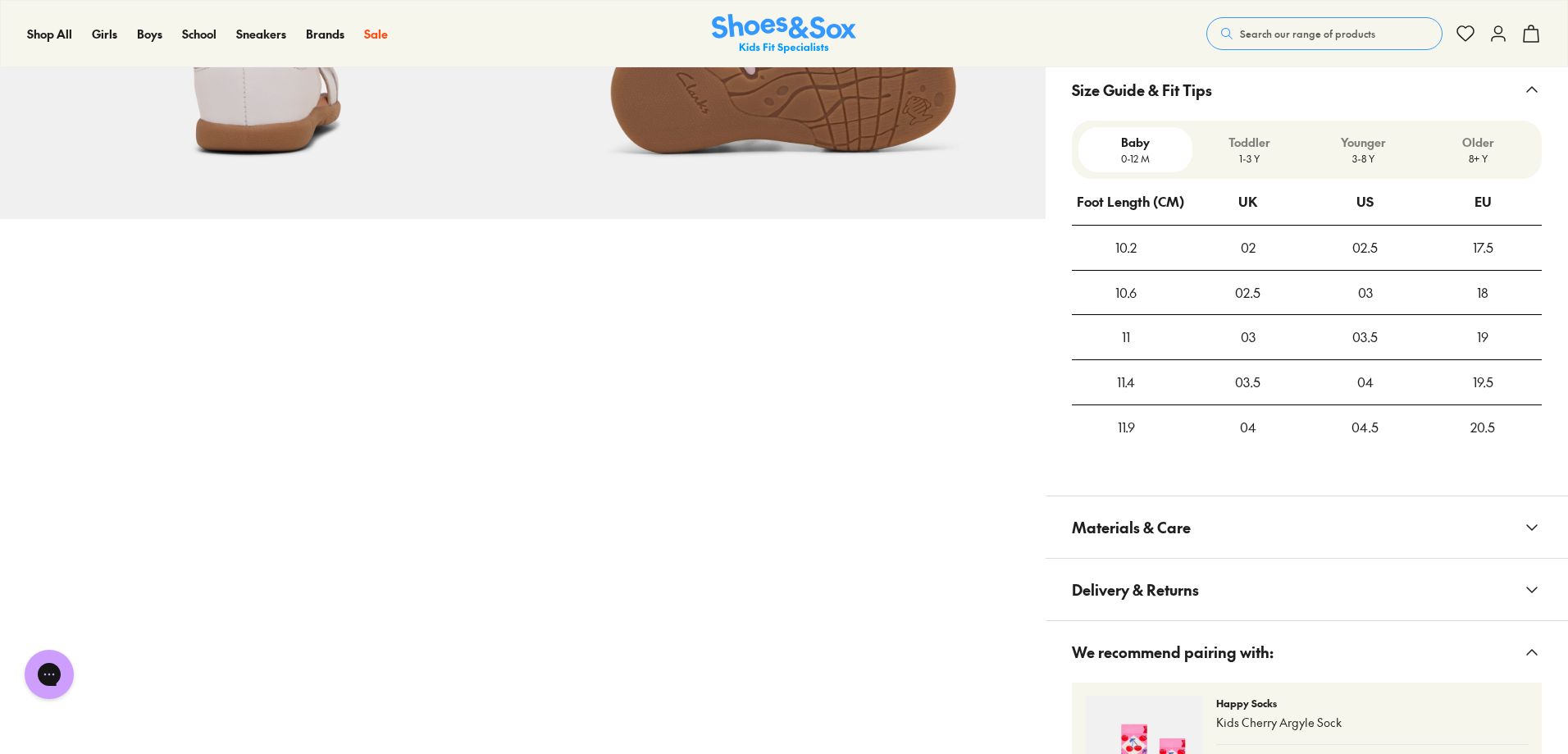
scroll to position [1452, 0]
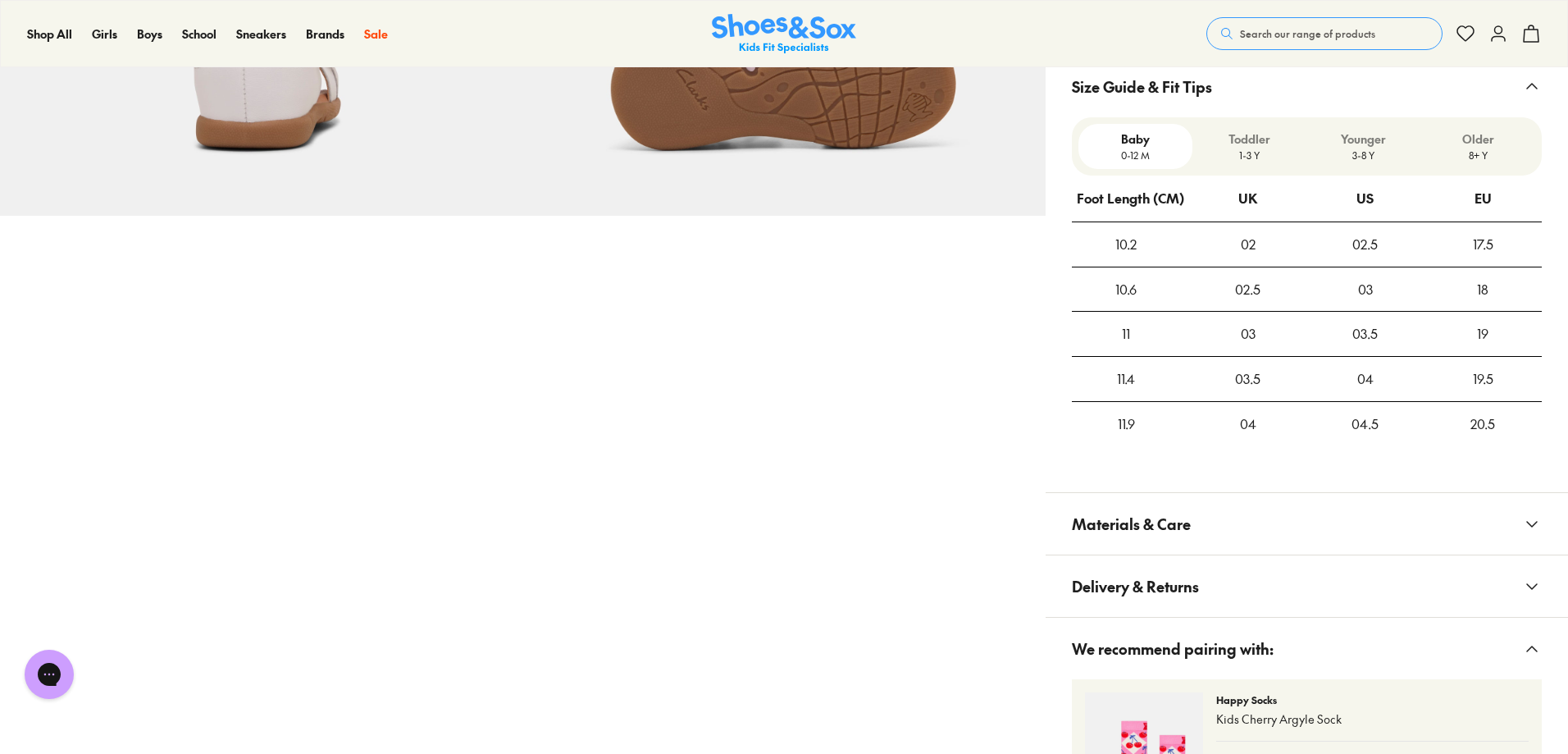
click at [1369, 144] on p "Younger" at bounding box center [1363, 138] width 101 height 17
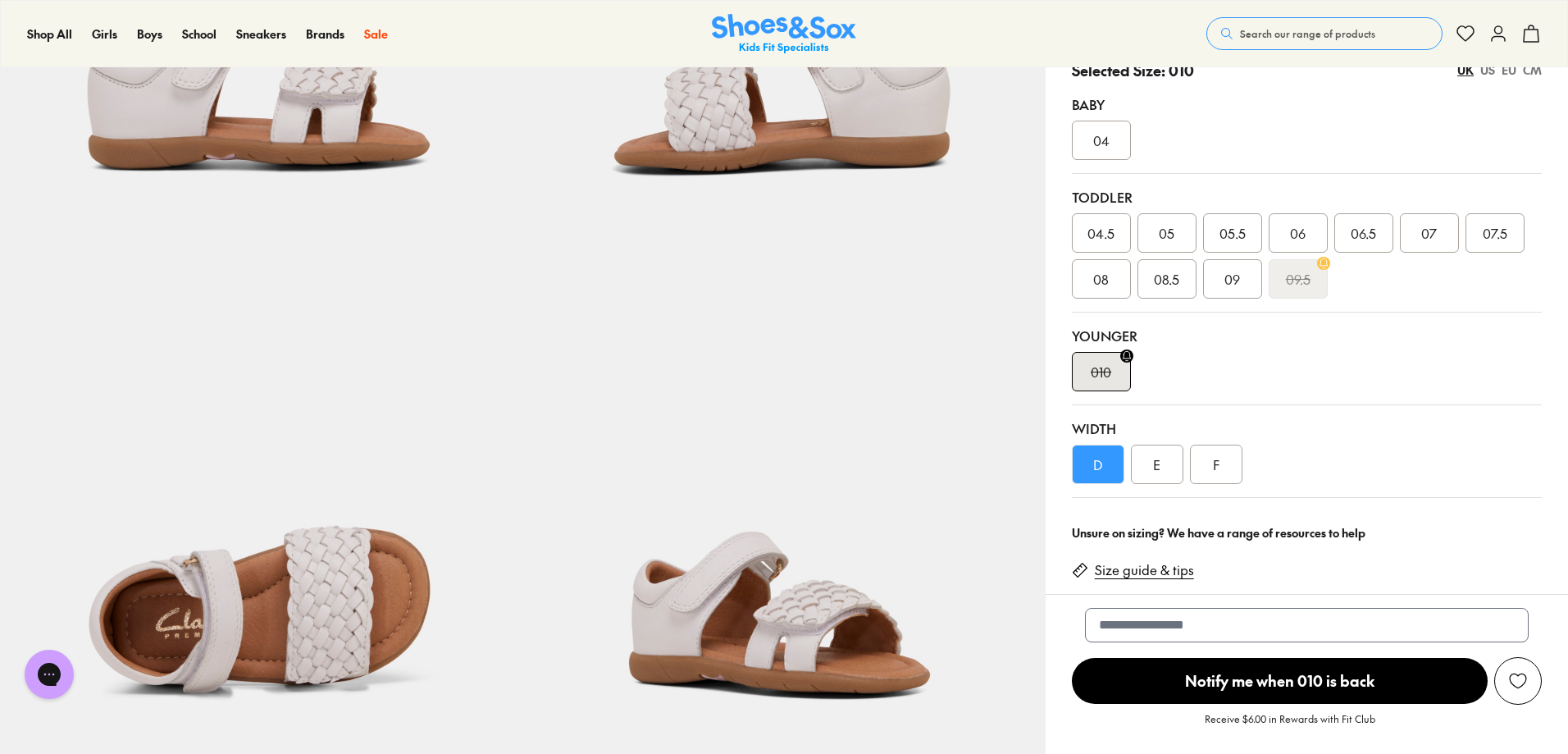
scroll to position [304, 0]
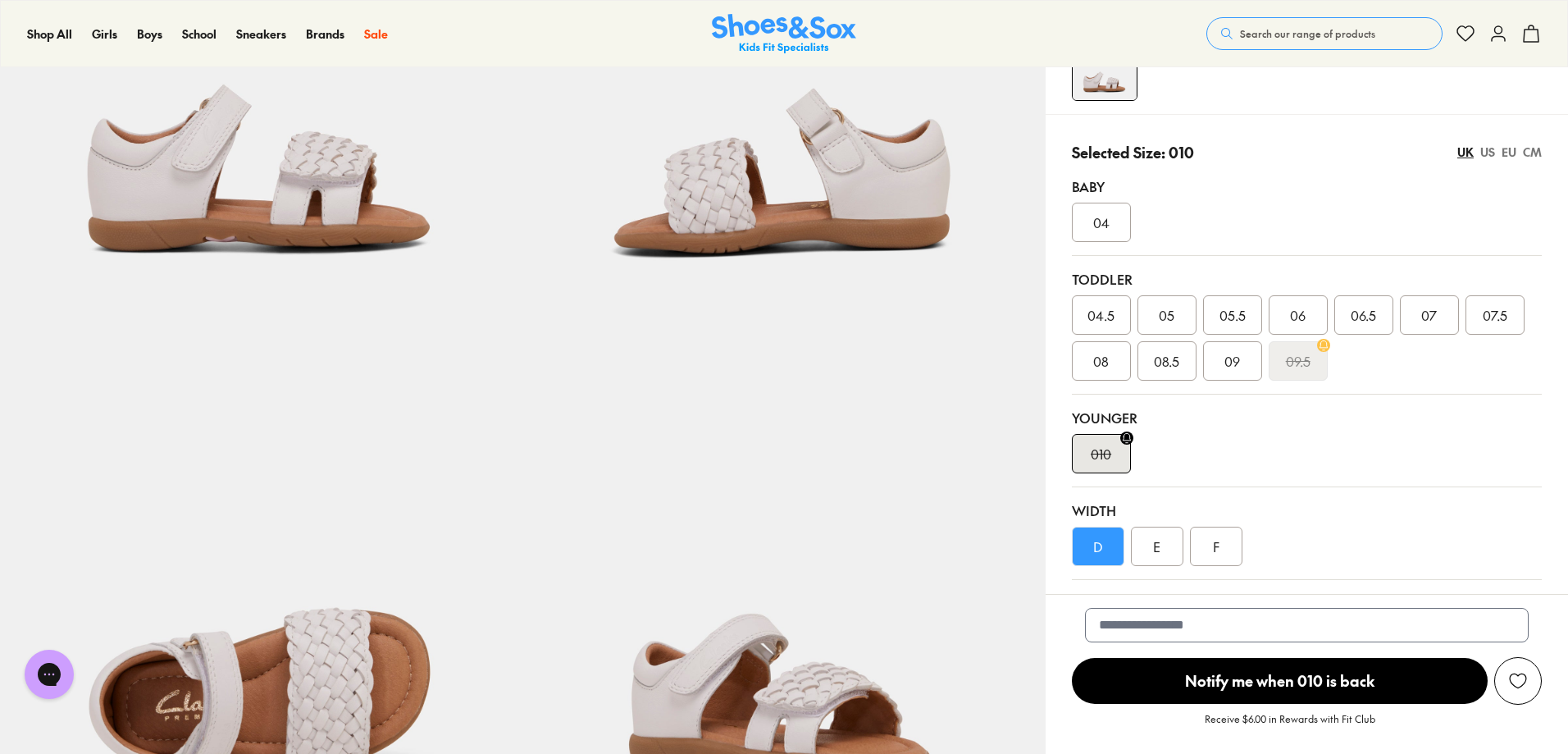
click at [1162, 551] on div "E" at bounding box center [1157, 545] width 52 height 39
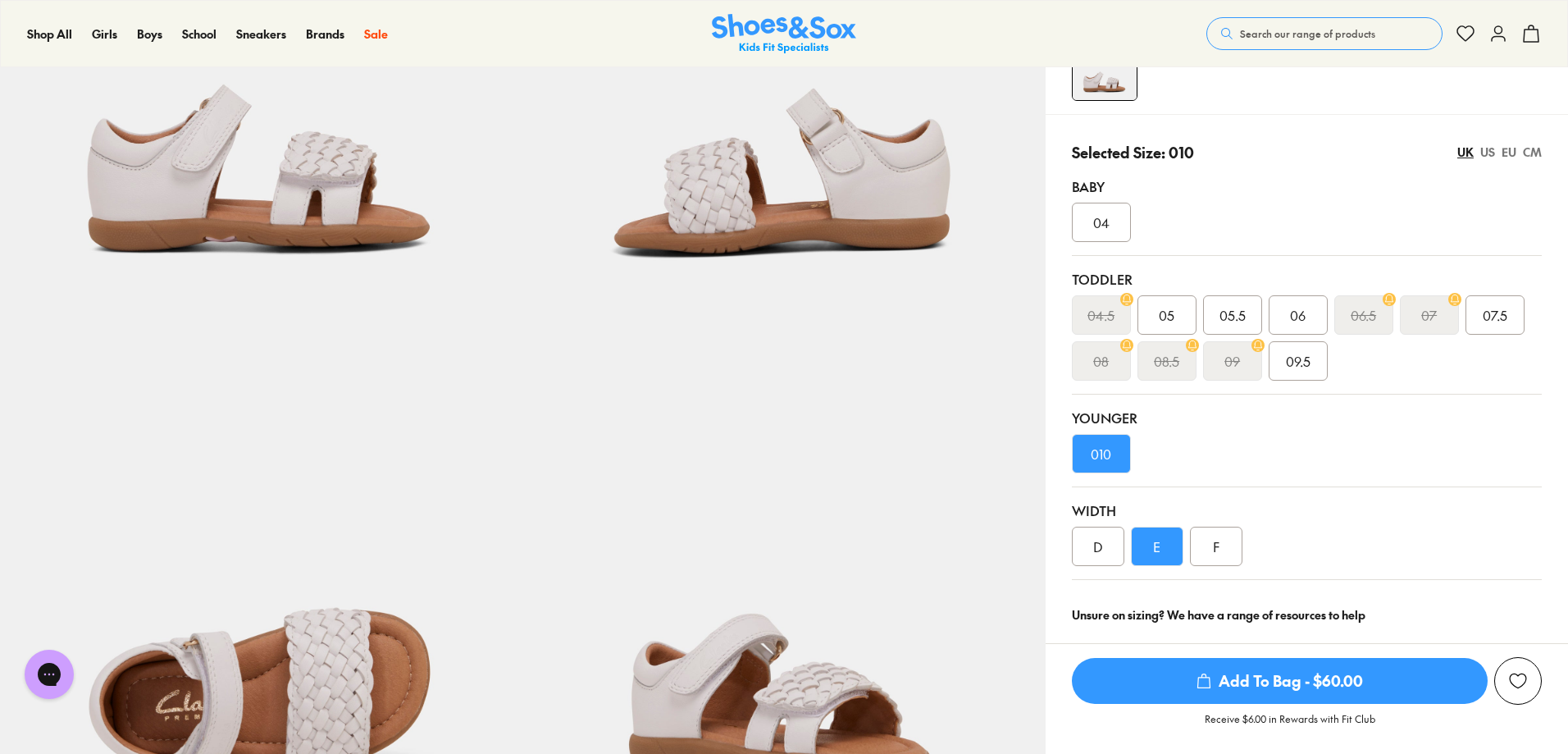
click at [1093, 545] on div "D" at bounding box center [1098, 545] width 52 height 39
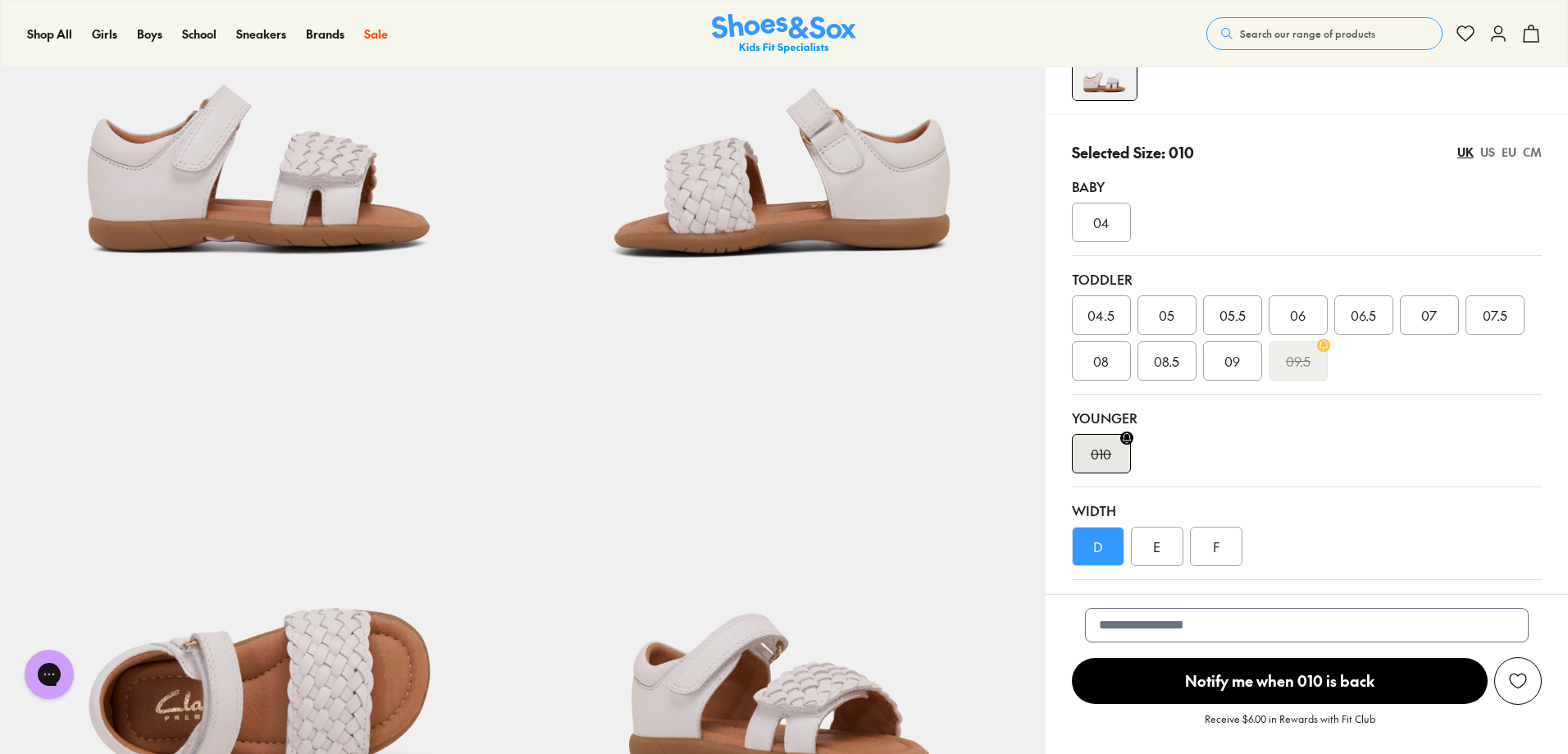
click at [1155, 545] on div "E" at bounding box center [1157, 545] width 52 height 39
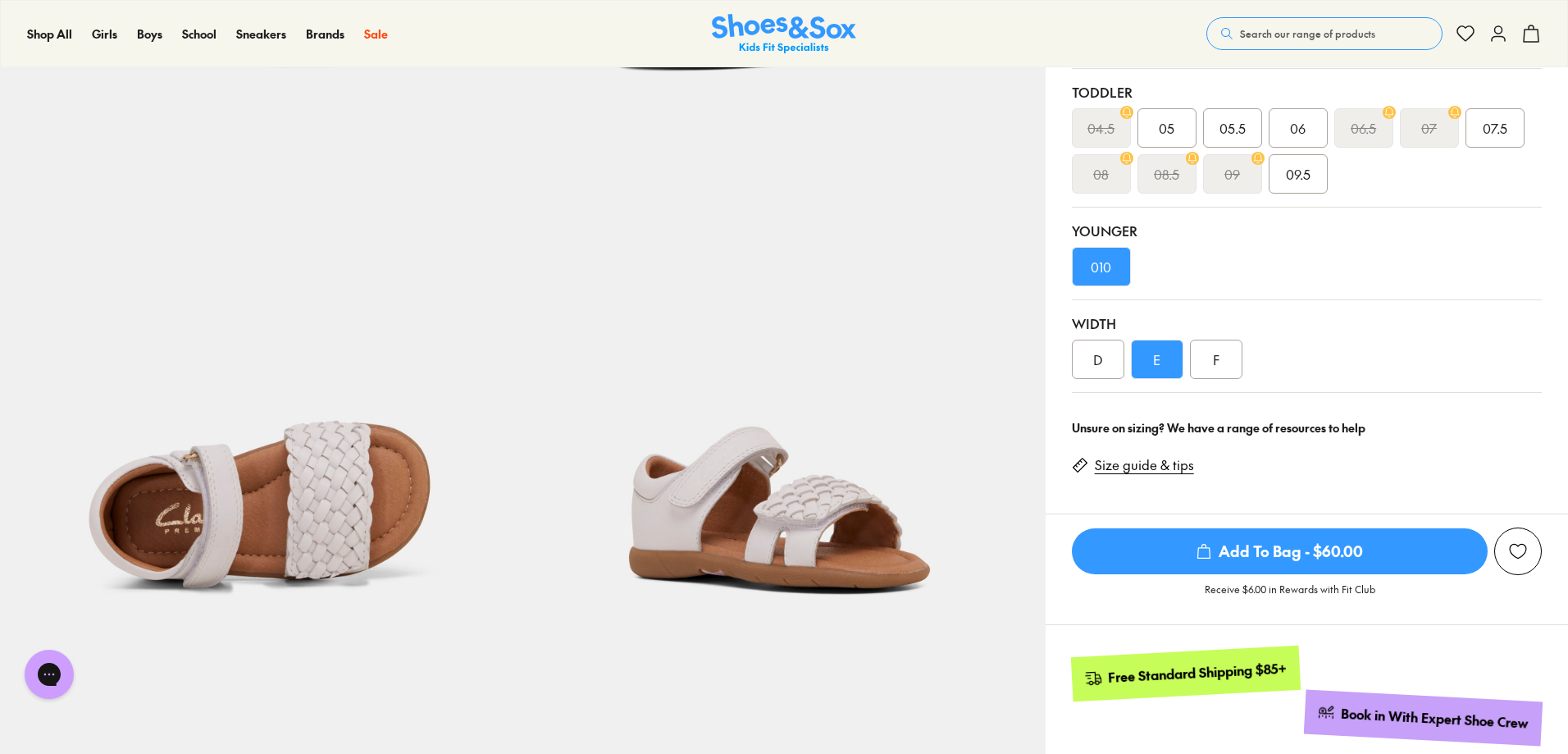
scroll to position [492, 0]
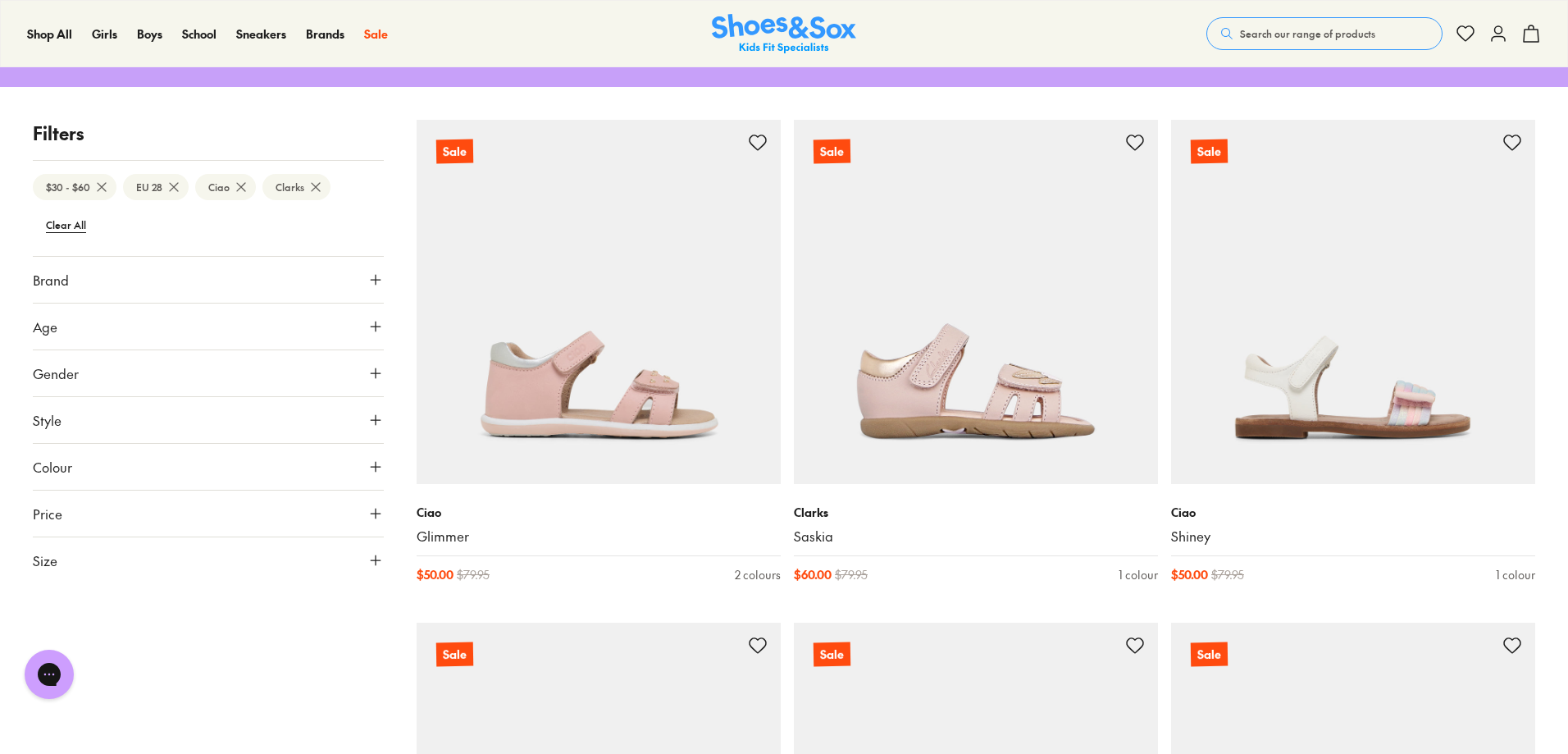
scroll to position [246, 0]
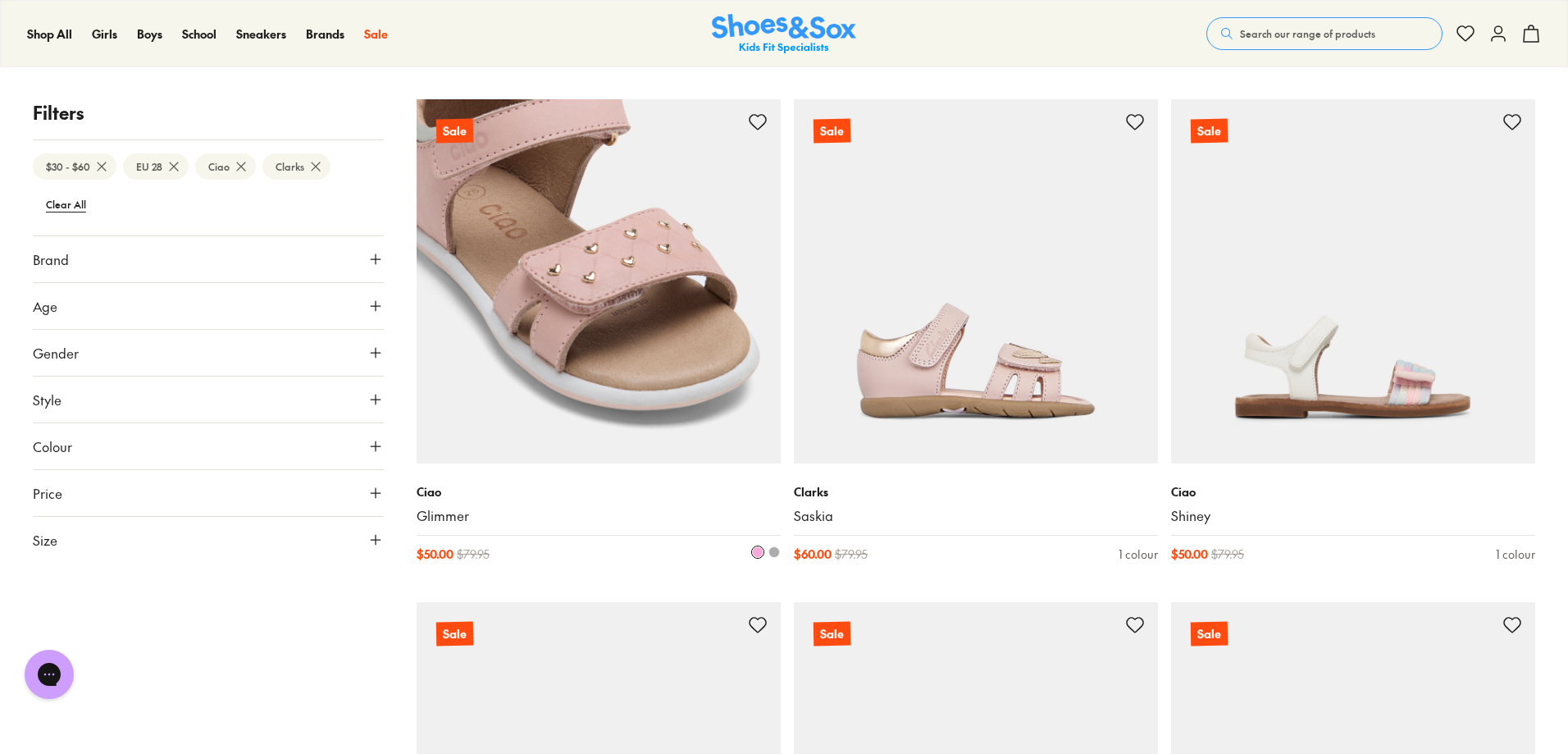
click at [776, 554] on span at bounding box center [773, 551] width 11 height 11
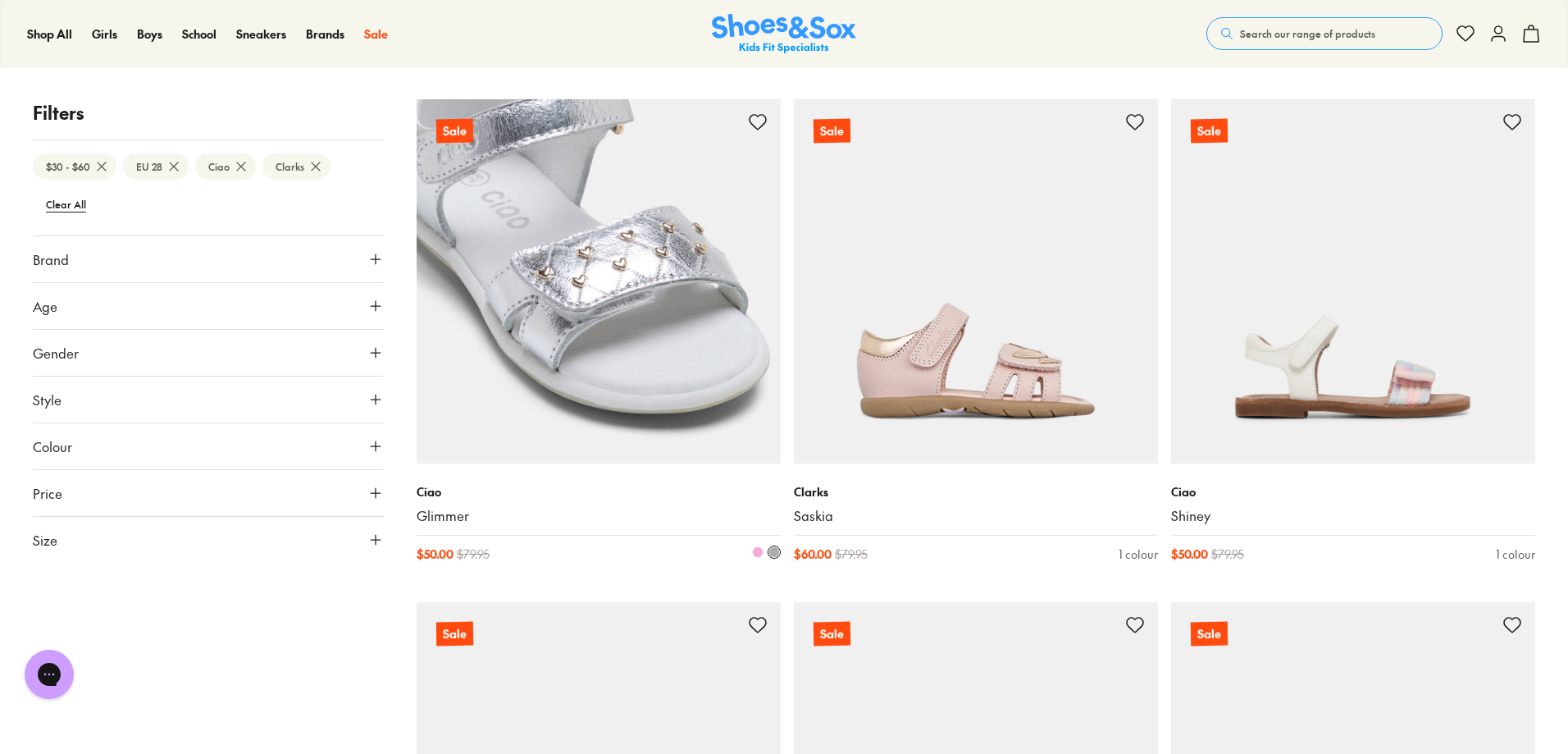
click at [613, 352] on img at bounding box center [599, 281] width 364 height 364
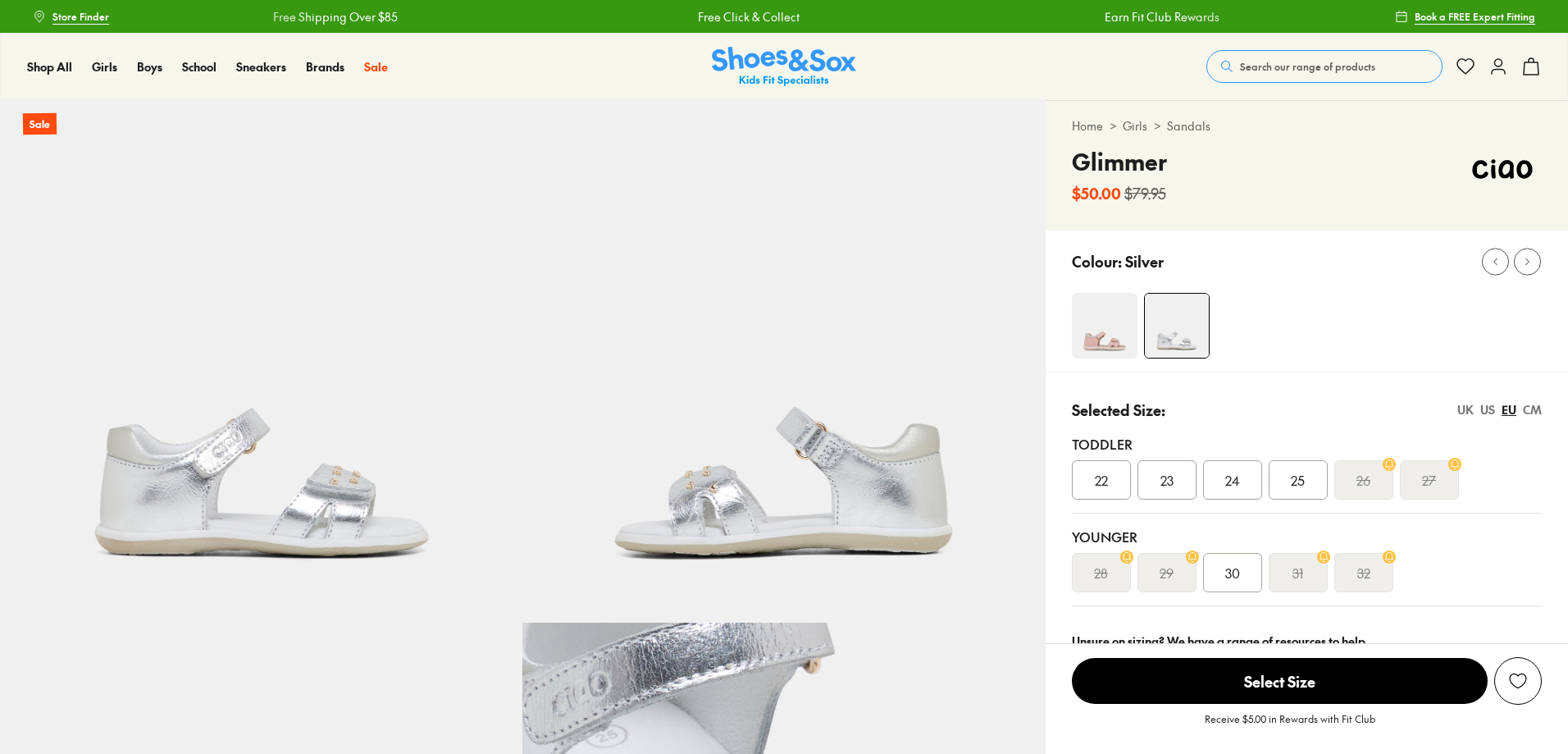
select select "*"
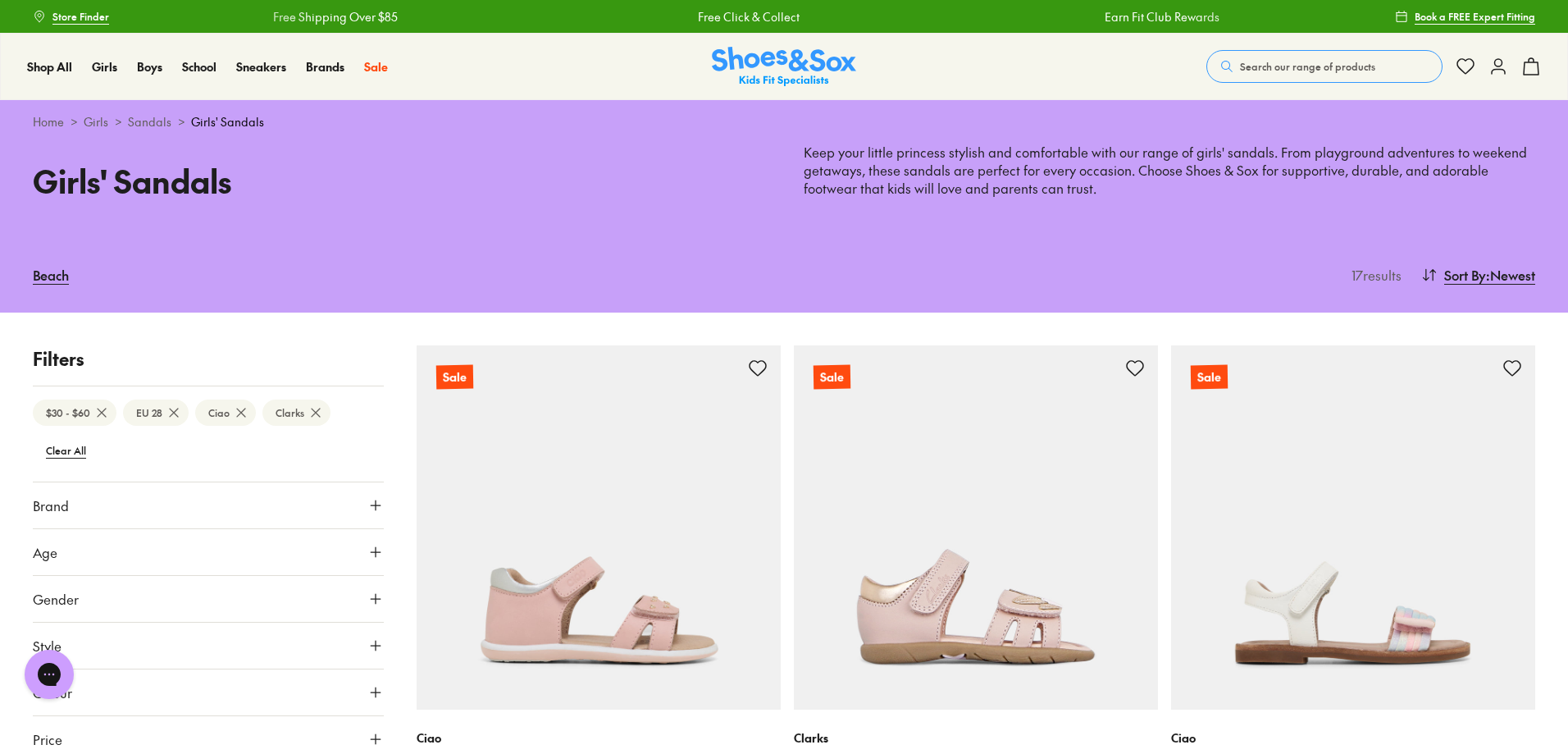
click at [130, 511] on button "Brand" at bounding box center [208, 505] width 351 height 46
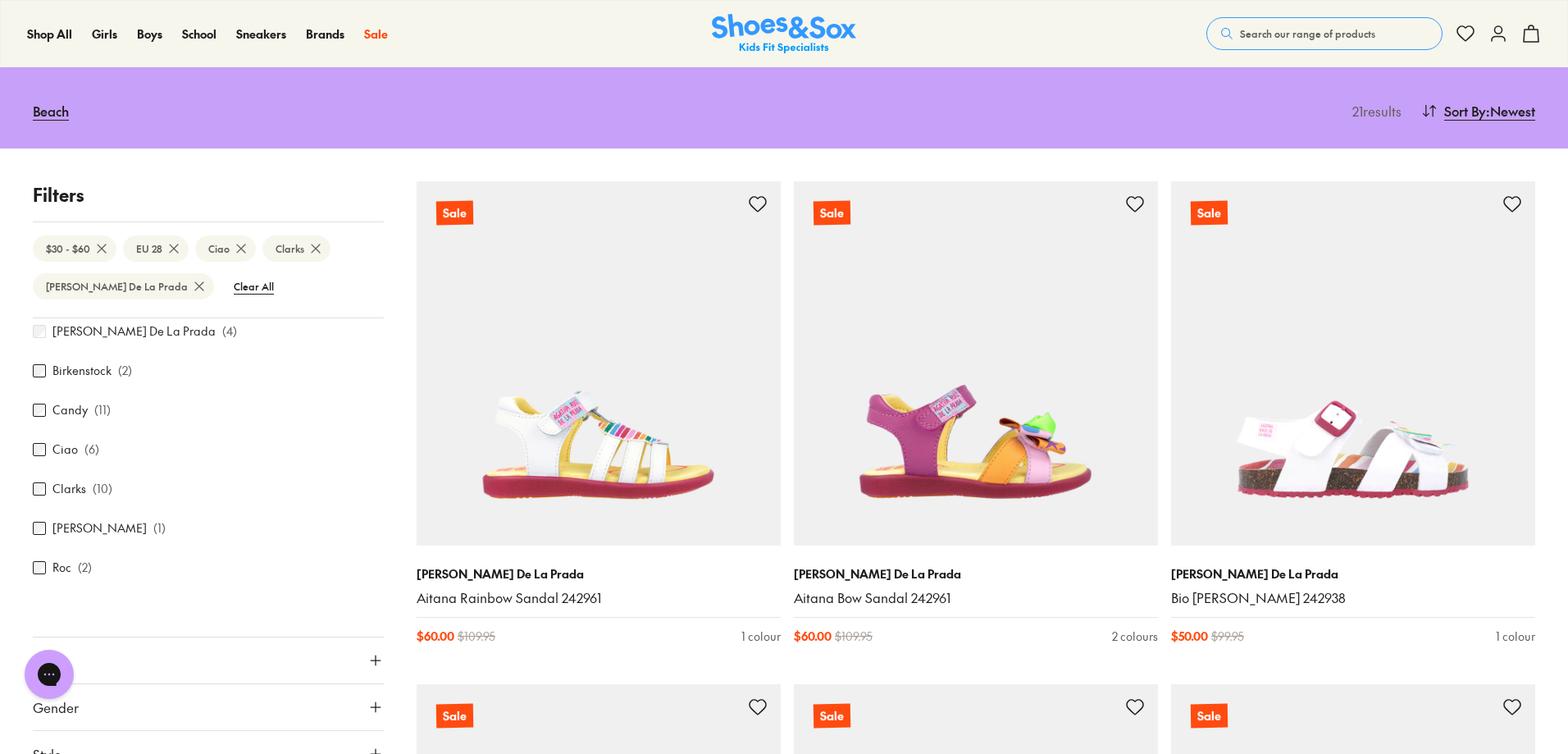
scroll to position [116, 0]
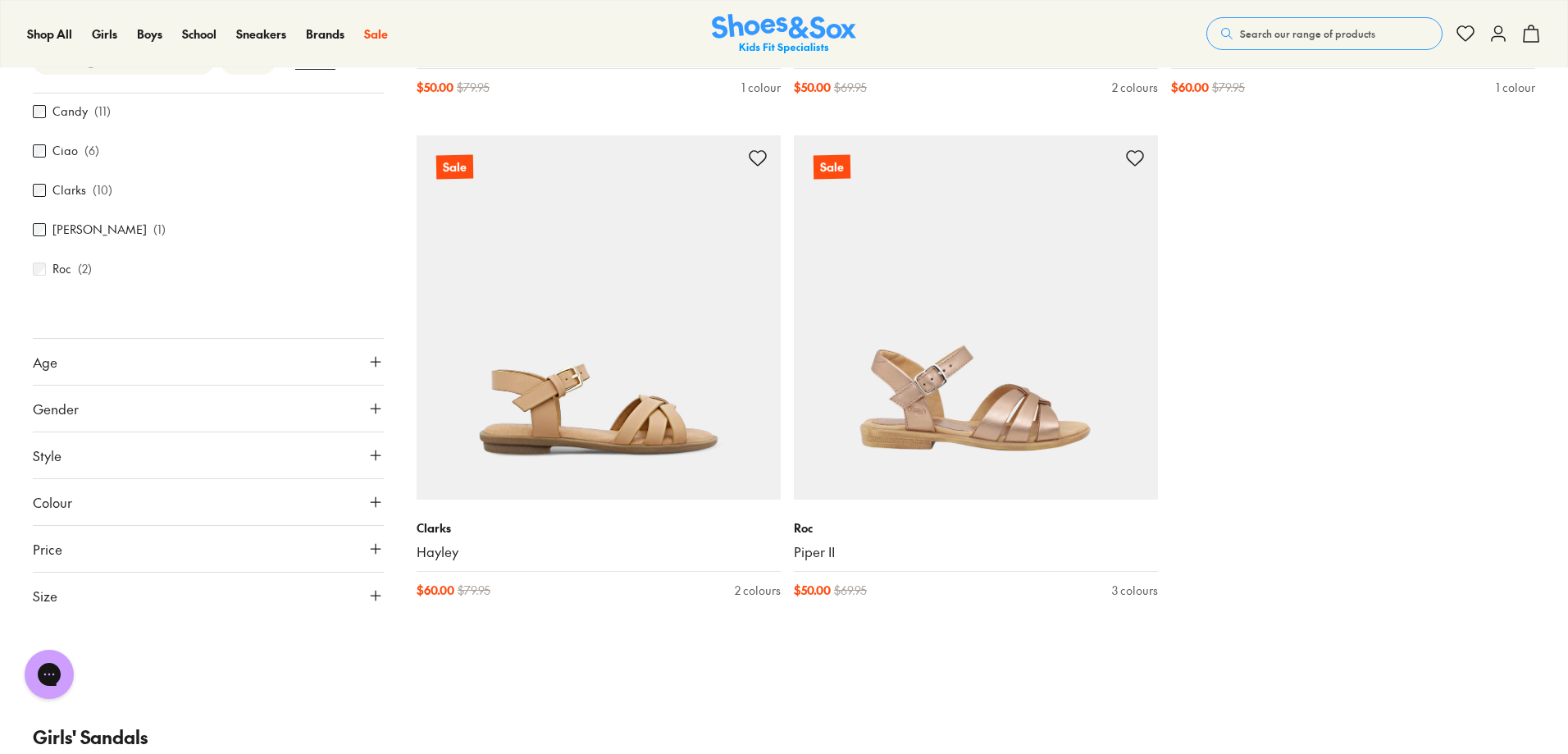
scroll to position [3772, 0]
